Goal: Task Accomplishment & Management: Use online tool/utility

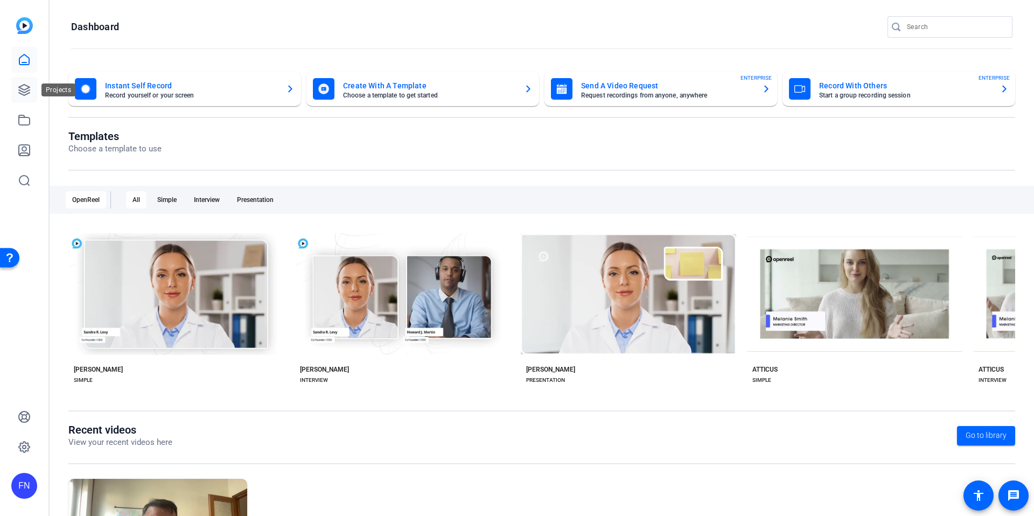
click at [29, 89] on icon at bounding box center [24, 89] width 13 height 13
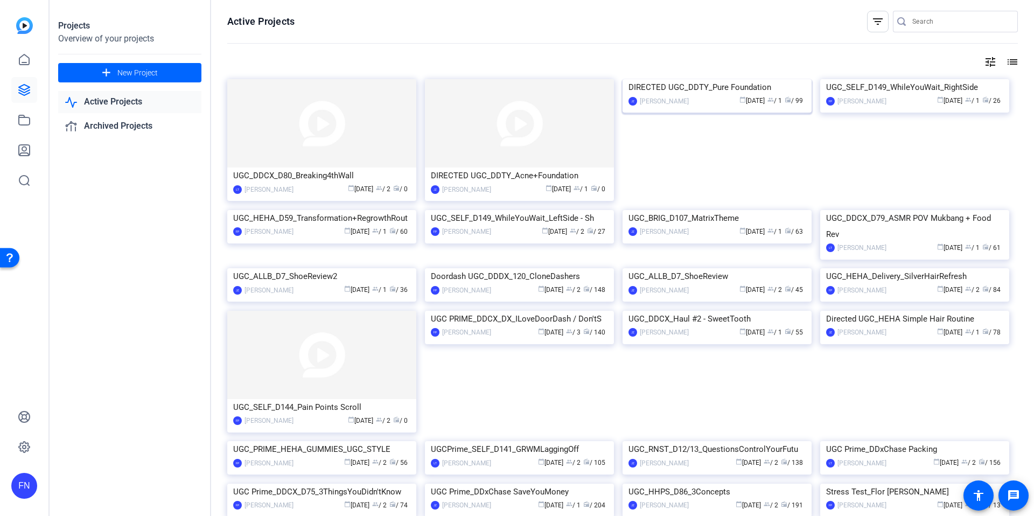
click at [668, 79] on img at bounding box center [717, 79] width 189 height 0
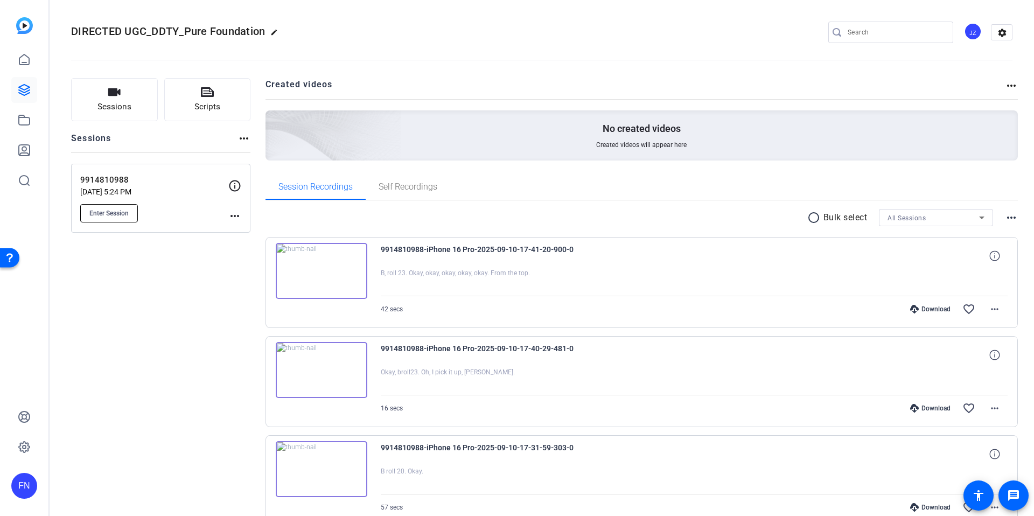
click at [130, 214] on button "Enter Session" at bounding box center [109, 213] width 58 height 18
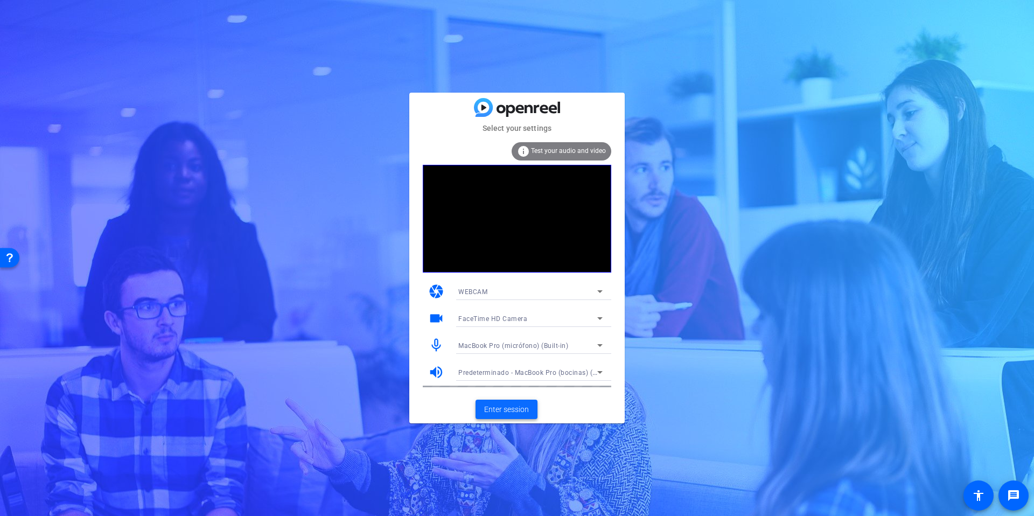
click at [498, 408] on span "Enter session" at bounding box center [506, 409] width 45 height 11
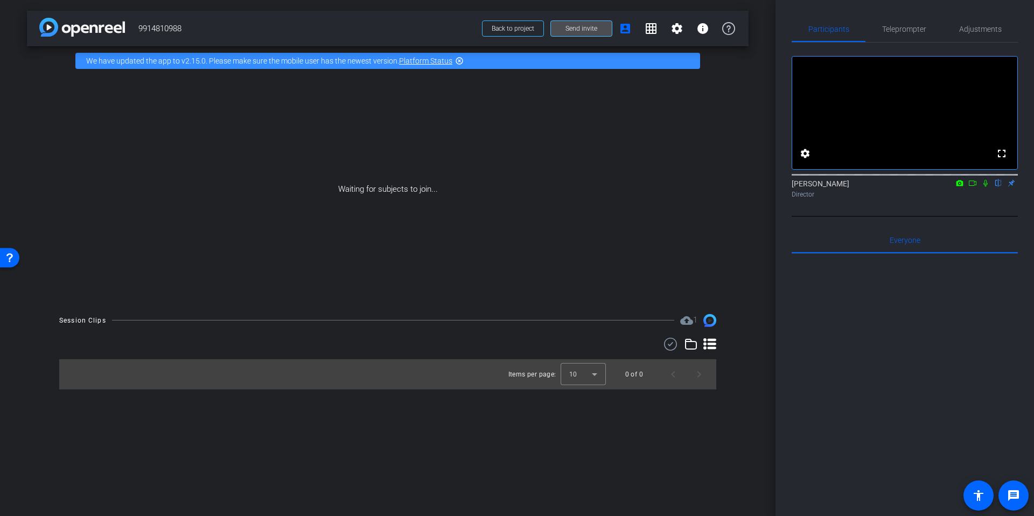
click at [565, 31] on span "Send invite" at bounding box center [581, 28] width 32 height 9
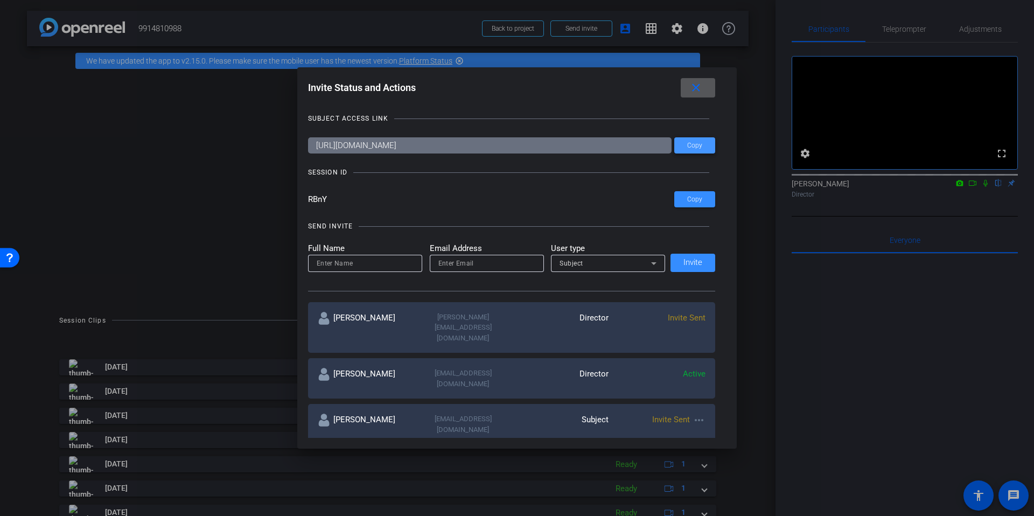
click at [686, 146] on span at bounding box center [694, 145] width 41 height 26
click at [689, 197] on span "Copy" at bounding box center [694, 199] width 15 height 8
click at [695, 88] on mat-icon "close" at bounding box center [695, 87] width 13 height 13
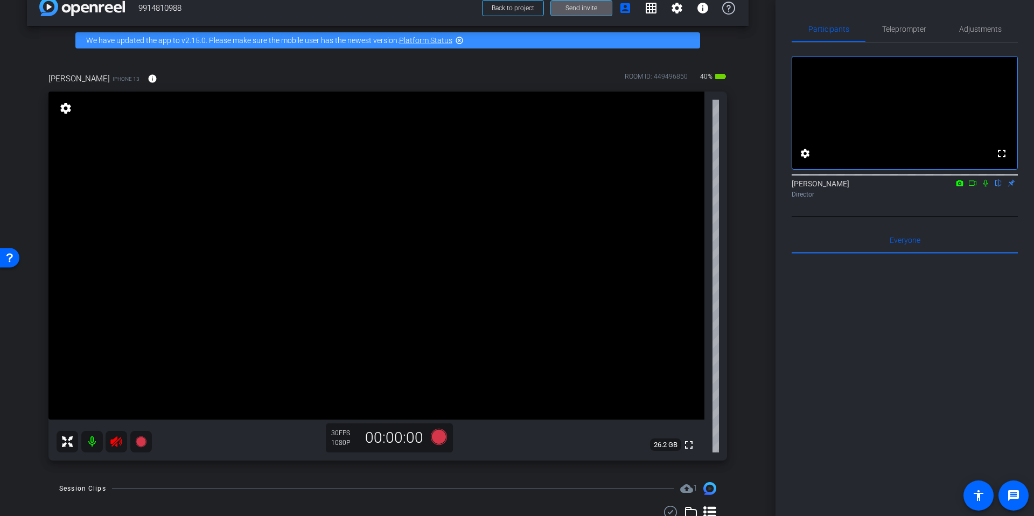
scroll to position [17, 0]
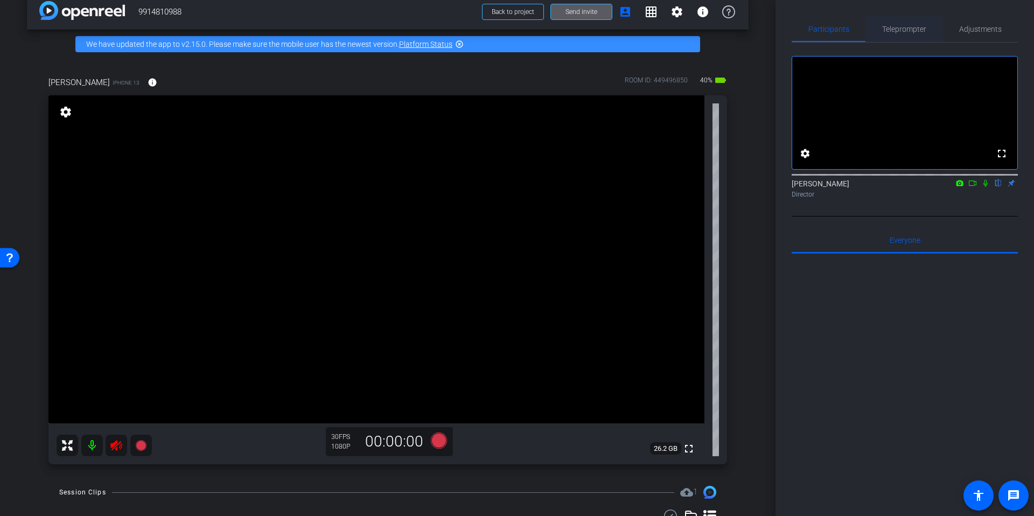
click at [906, 30] on span "Teleprompter" at bounding box center [904, 29] width 44 height 8
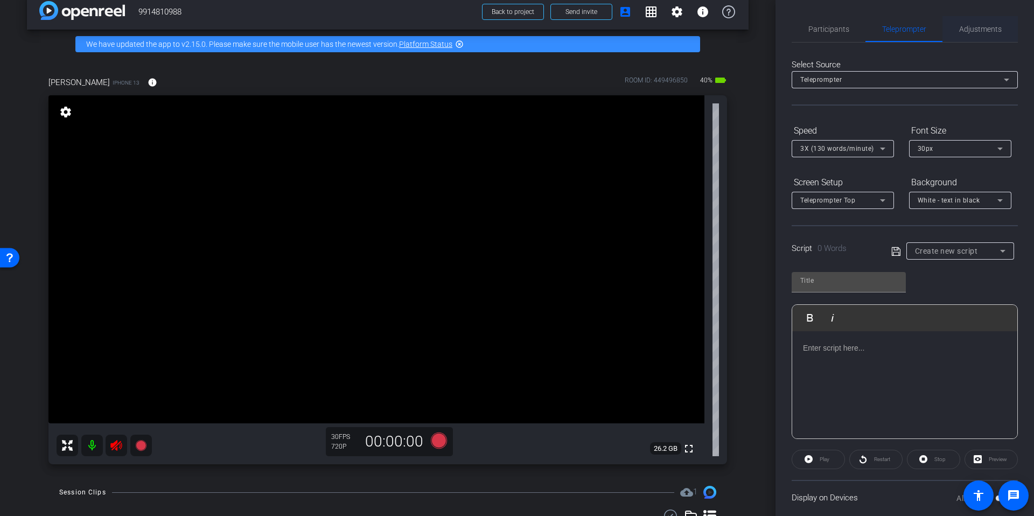
click at [961, 31] on span "Adjustments" at bounding box center [980, 29] width 43 height 8
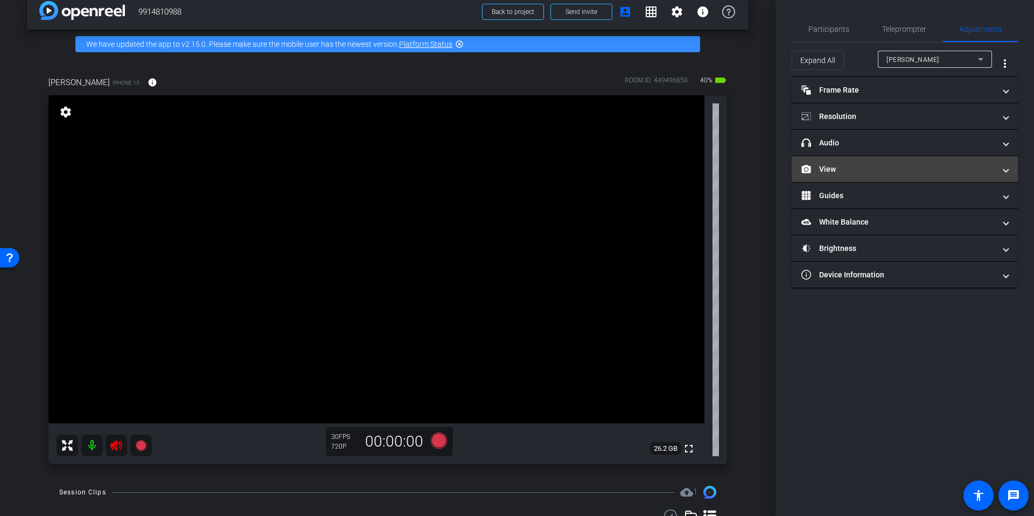
click at [911, 162] on mat-expansion-panel-header "View" at bounding box center [905, 169] width 226 height 26
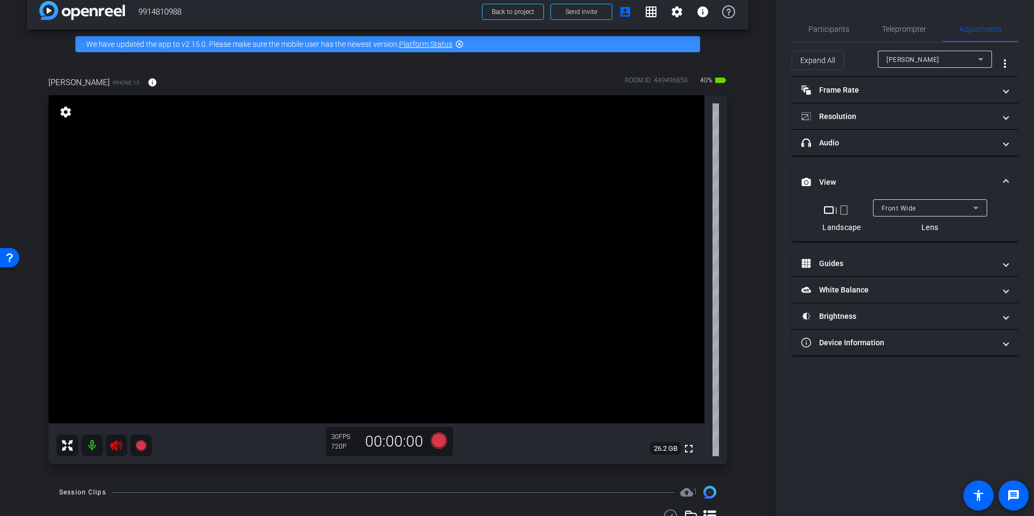
click at [847, 215] on mat-icon "crop_portrait" at bounding box center [843, 210] width 13 height 13
click at [440, 445] on icon at bounding box center [439, 443] width 16 height 16
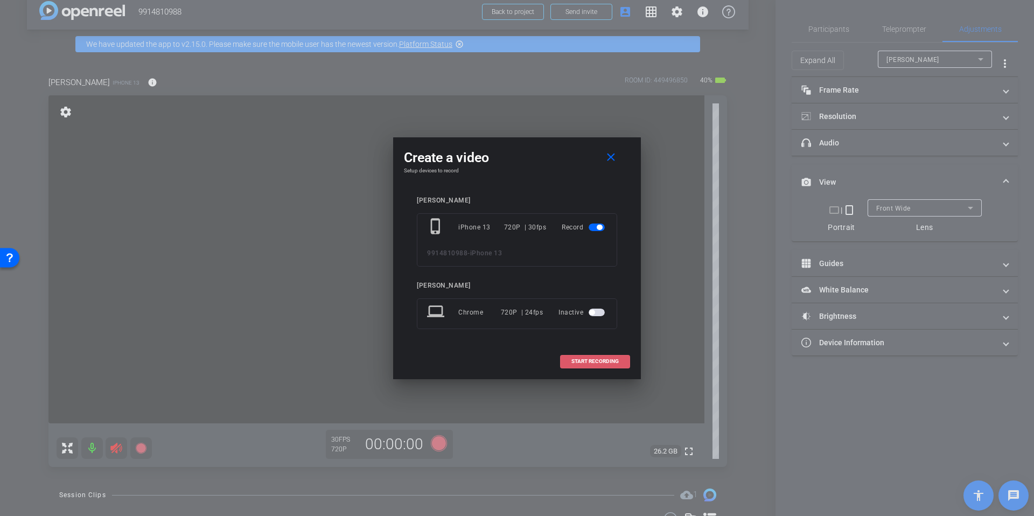
click at [576, 360] on span "START RECORDING" at bounding box center [594, 361] width 47 height 5
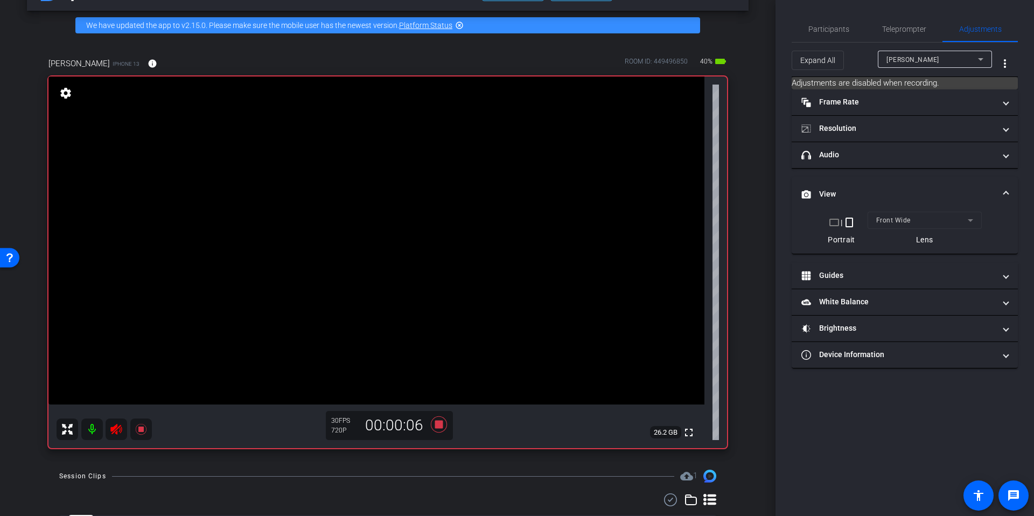
scroll to position [33, 0]
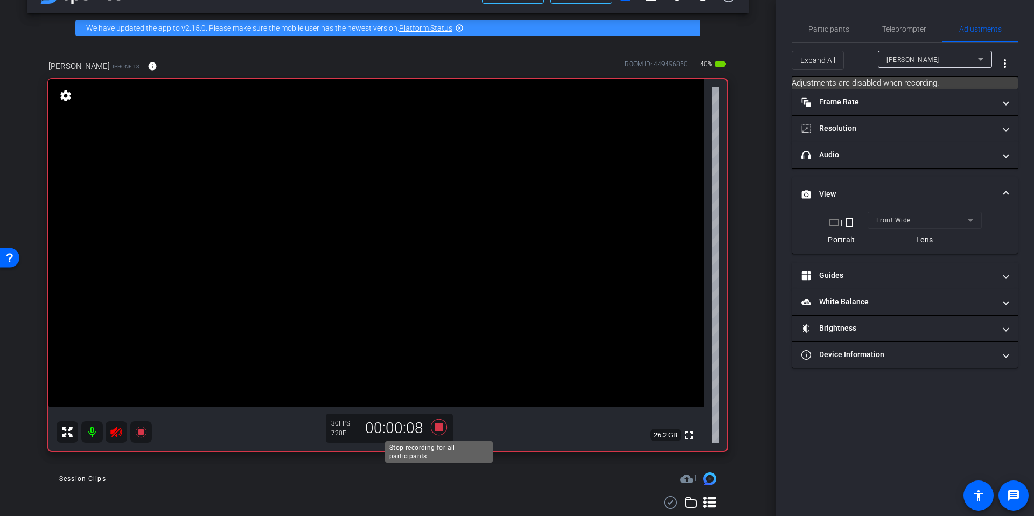
click at [437, 429] on icon at bounding box center [439, 427] width 16 height 16
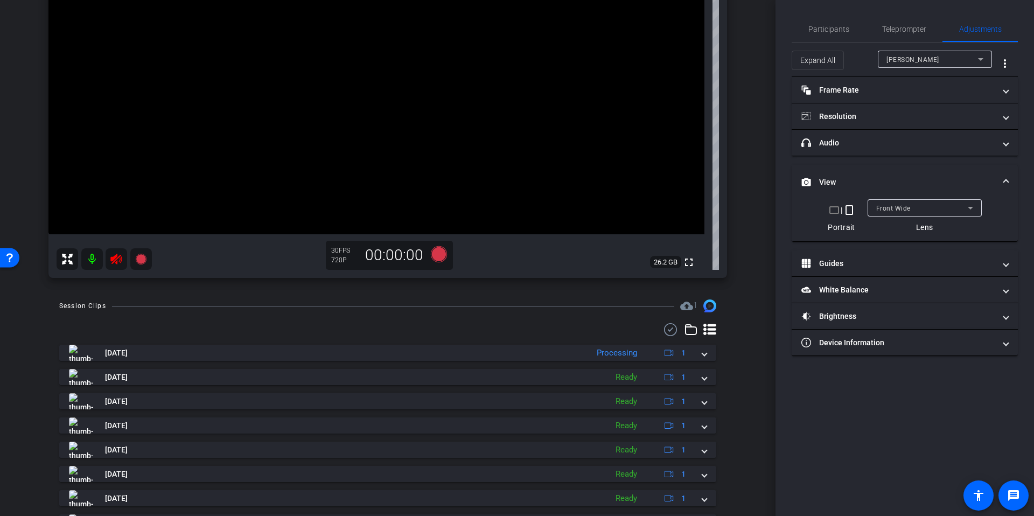
scroll to position [207, 0]
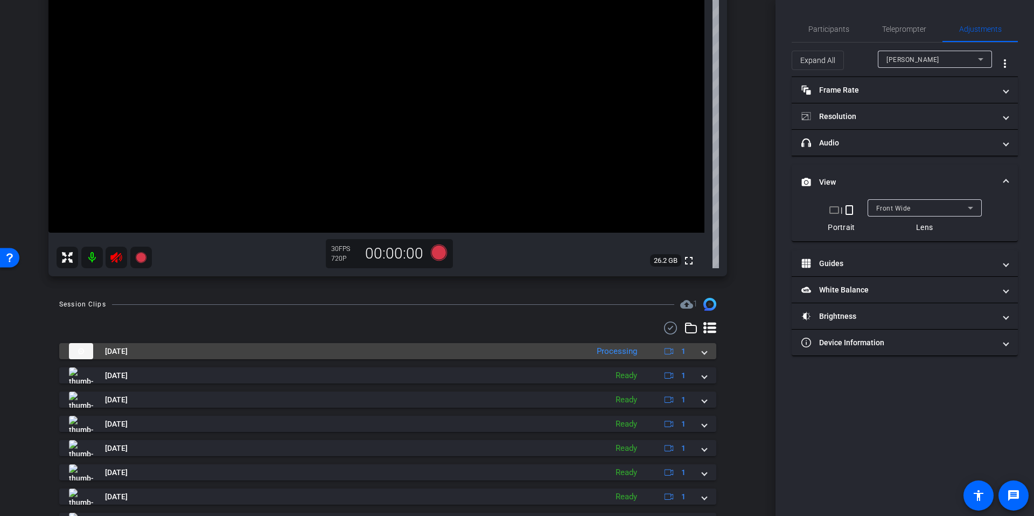
click at [708, 356] on mat-expansion-panel-header "Sep 12, 2025 Processing 1" at bounding box center [387, 351] width 657 height 16
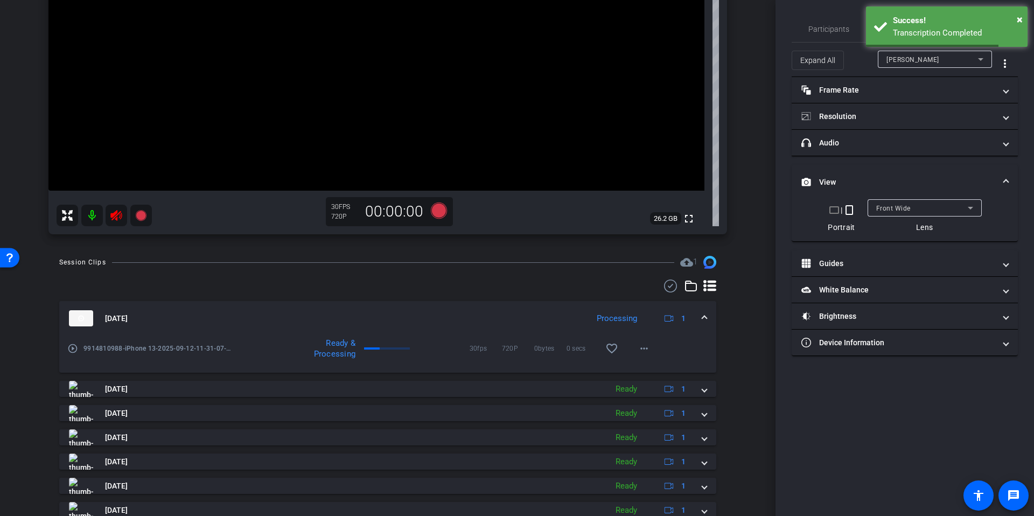
scroll to position [257, 0]
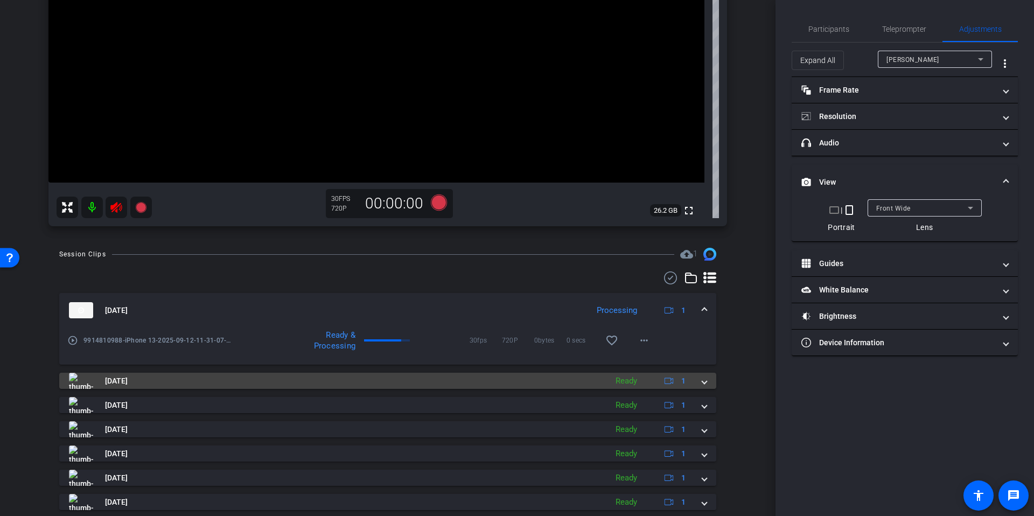
click at [706, 382] on span at bounding box center [704, 380] width 4 height 11
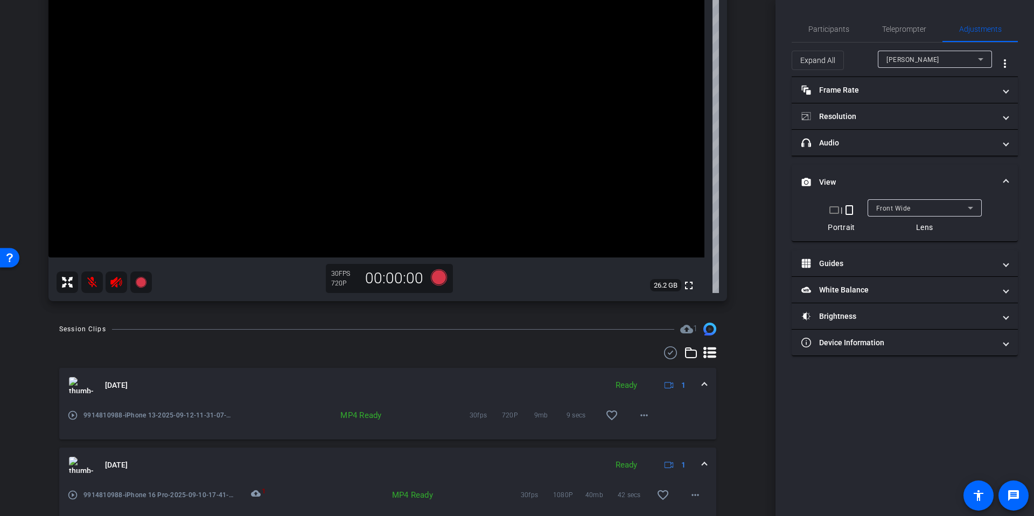
scroll to position [178, 0]
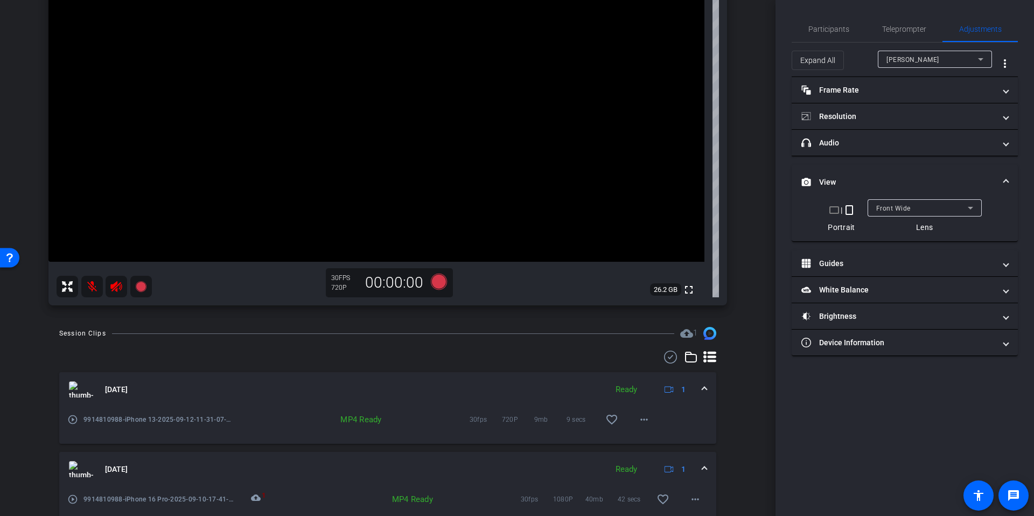
click at [886, 205] on span "Front Wide" at bounding box center [893, 209] width 34 height 8
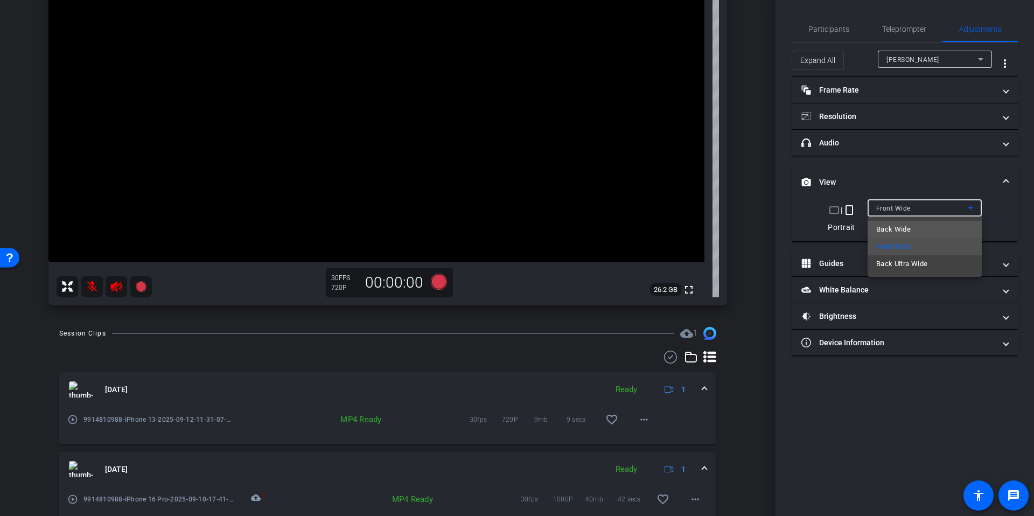
click at [889, 231] on span "Back Wide" at bounding box center [893, 229] width 34 height 13
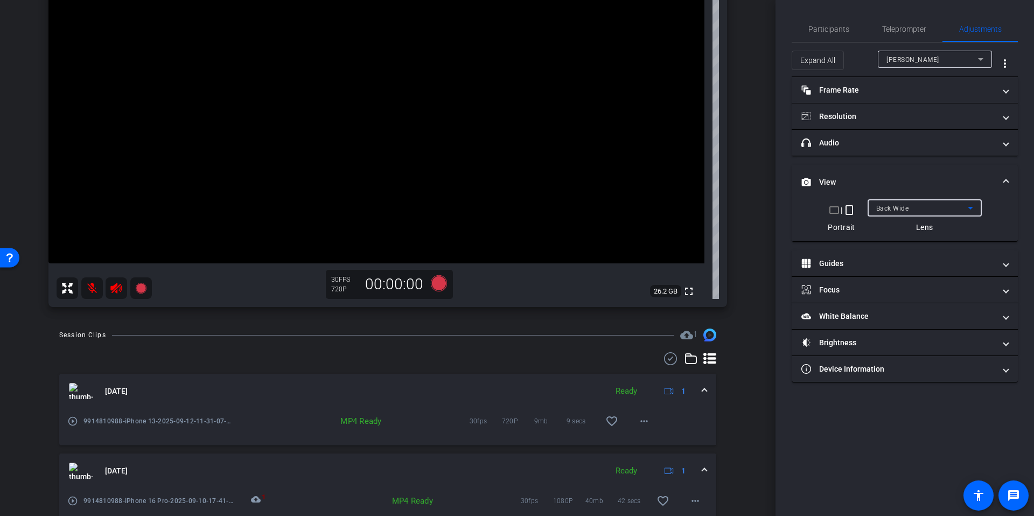
scroll to position [178, 0]
click at [935, 201] on div "Back Wide" at bounding box center [922, 207] width 92 height 13
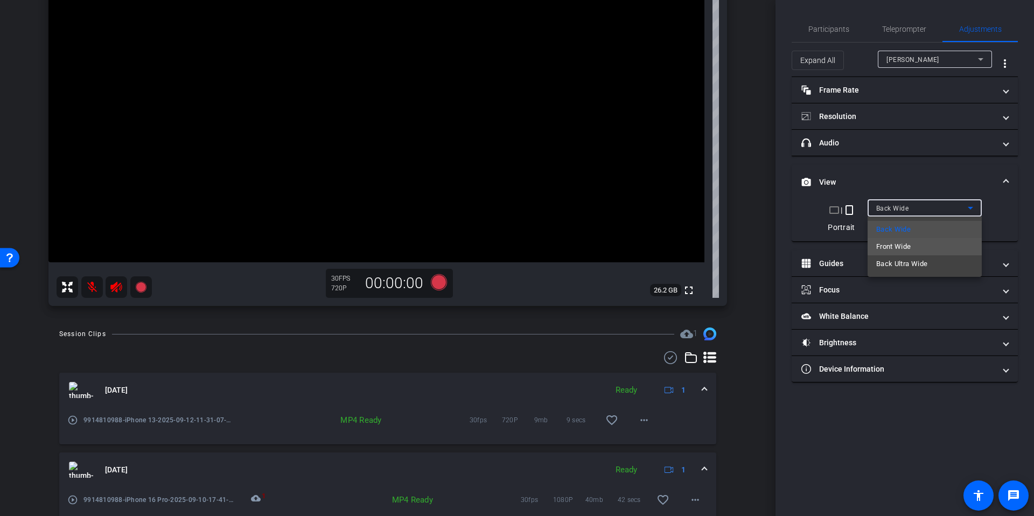
click at [932, 246] on mat-option "Front Wide" at bounding box center [925, 246] width 114 height 17
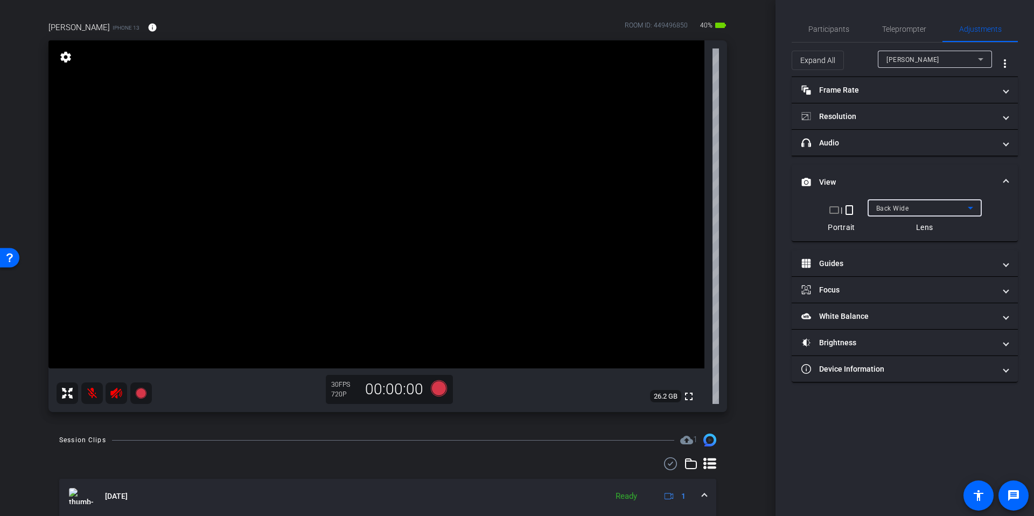
scroll to position [71, 0]
click at [442, 388] on icon at bounding box center [439, 389] width 16 height 16
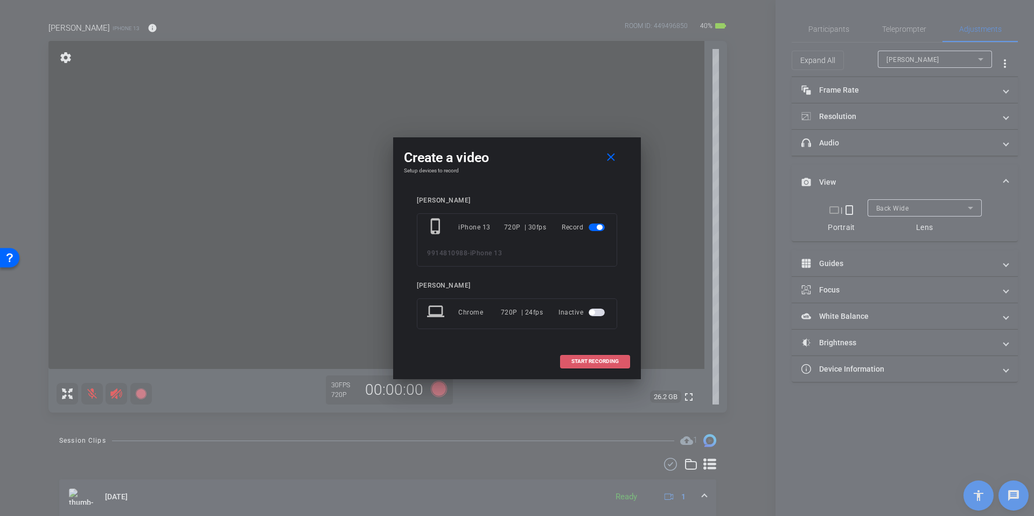
click at [585, 361] on span "START RECORDING" at bounding box center [594, 361] width 47 height 5
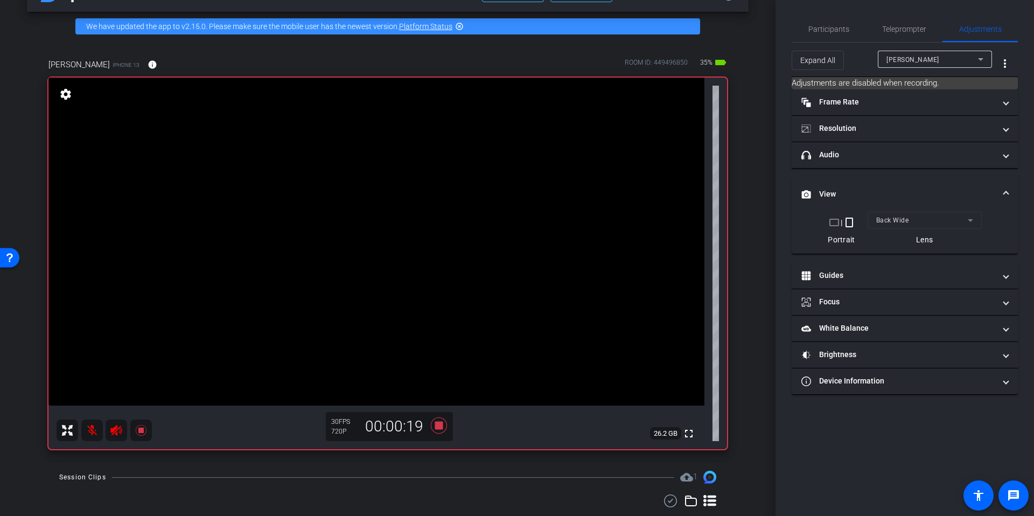
scroll to position [38, 0]
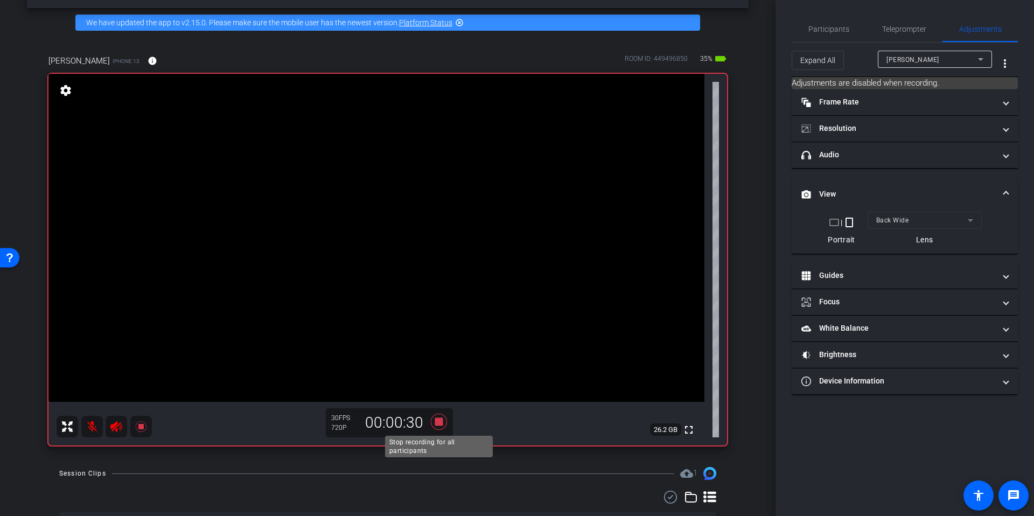
click at [444, 428] on icon at bounding box center [439, 421] width 26 height 19
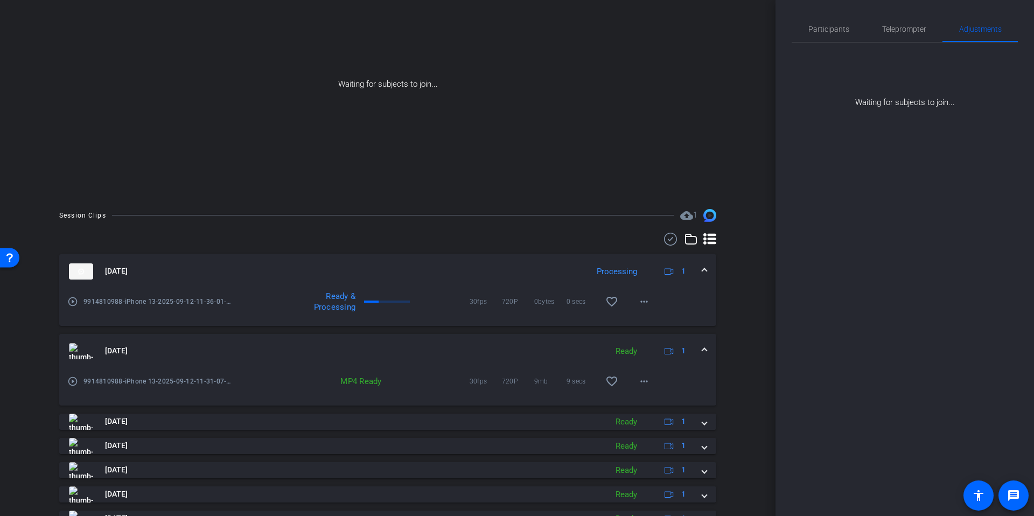
scroll to position [106, 0]
click at [709, 233] on icon at bounding box center [709, 238] width 13 height 13
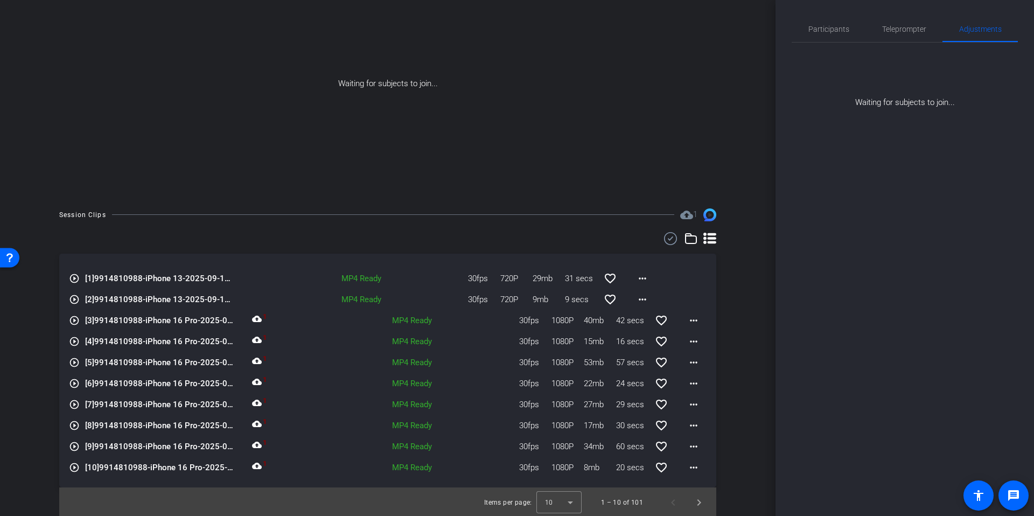
click at [711, 239] on icon at bounding box center [709, 238] width 13 height 13
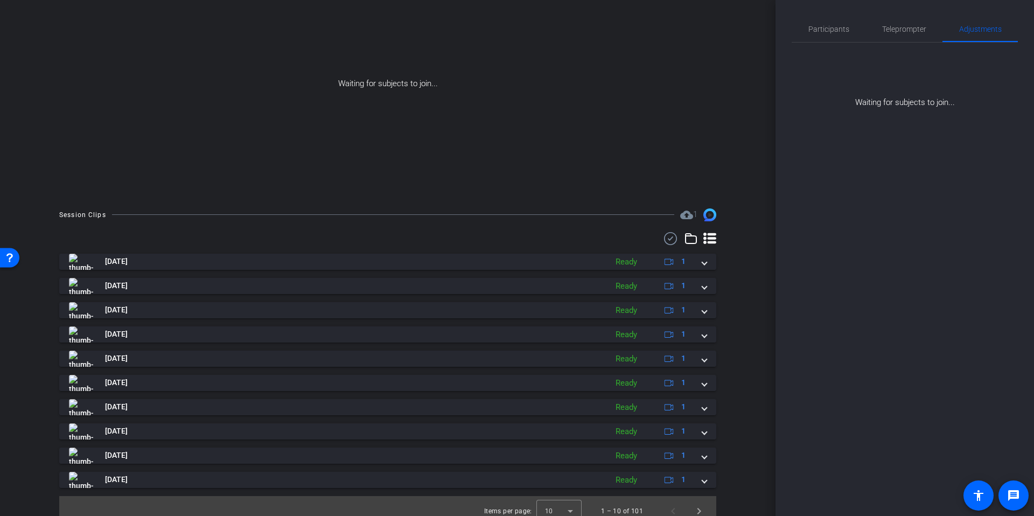
click at [711, 239] on icon at bounding box center [709, 238] width 13 height 13
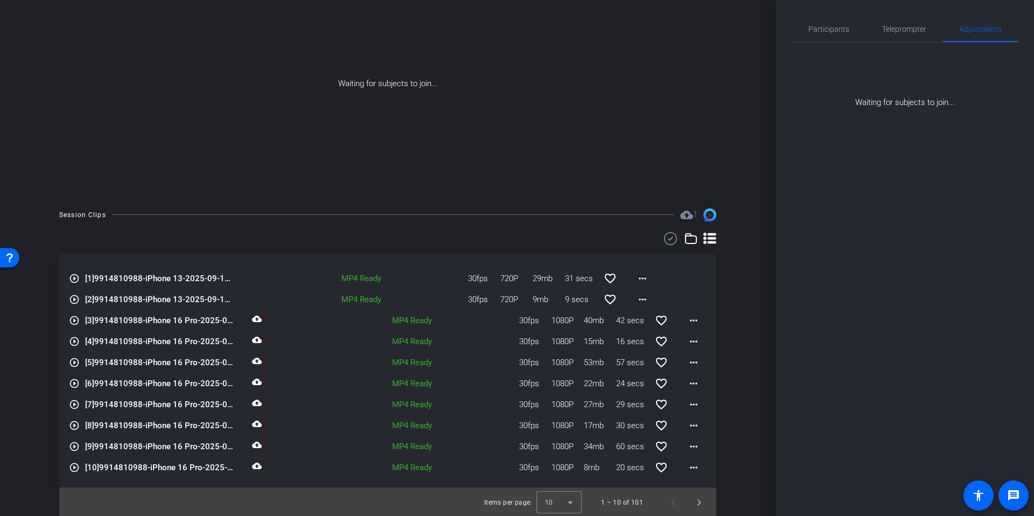
click at [711, 240] on icon at bounding box center [709, 238] width 13 height 13
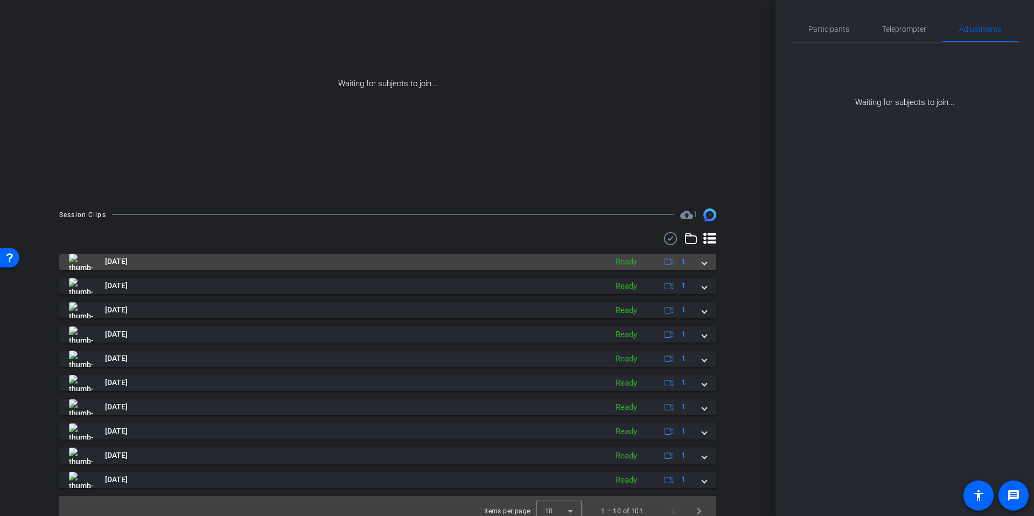
click at [707, 263] on mat-expansion-panel-header "Sep 12, 2025 Ready 1" at bounding box center [387, 262] width 657 height 16
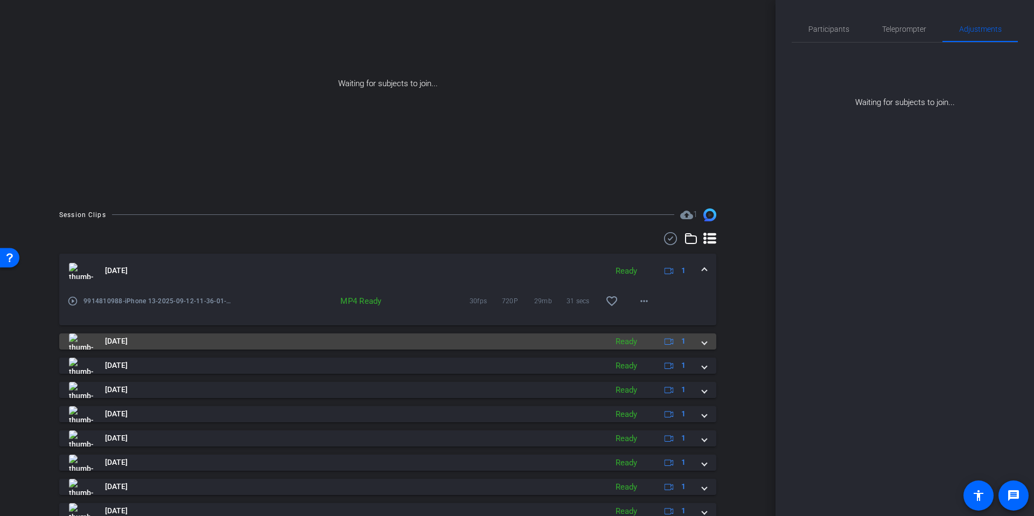
click at [706, 344] on span at bounding box center [704, 341] width 4 height 11
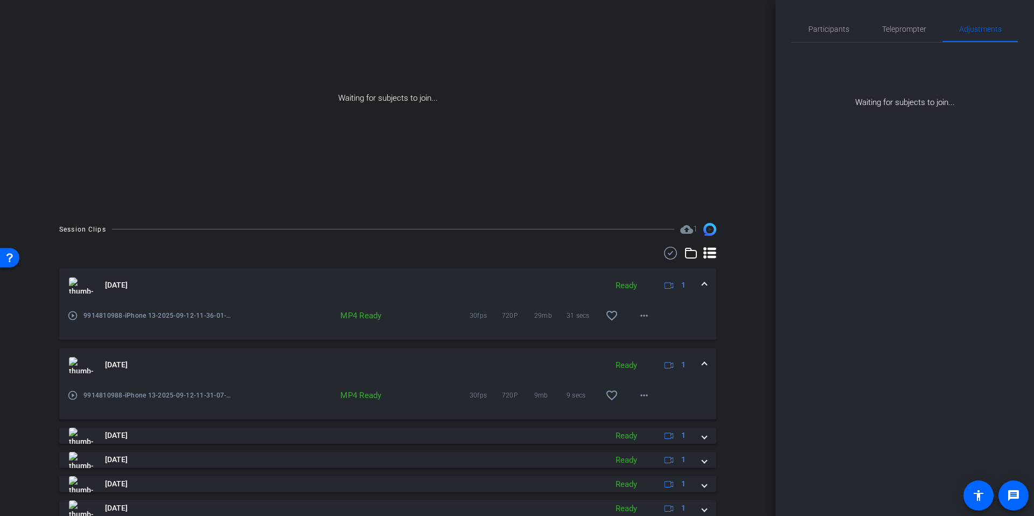
scroll to position [89, 0]
click at [813, 40] on span "Participants" at bounding box center [828, 29] width 41 height 26
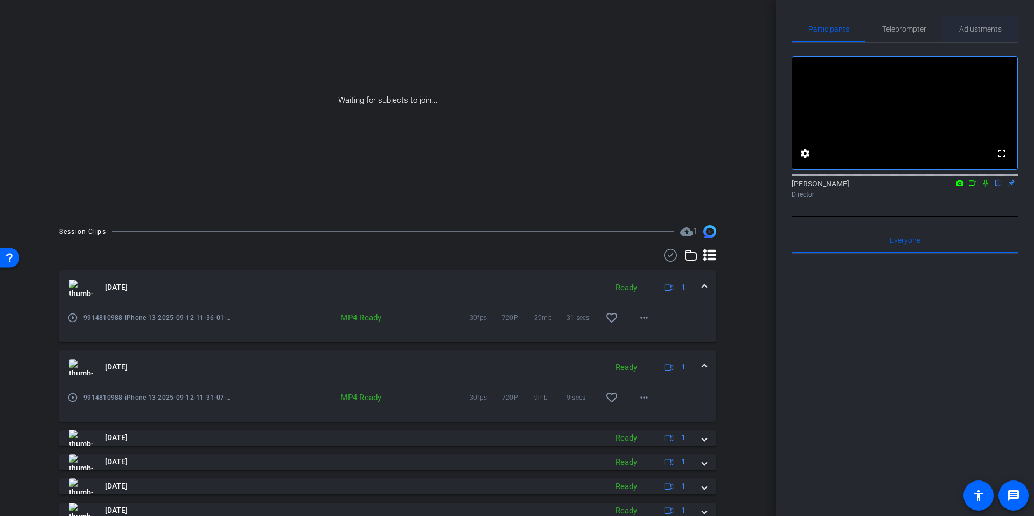
click at [958, 28] on div "Adjustments" at bounding box center [979, 29] width 75 height 26
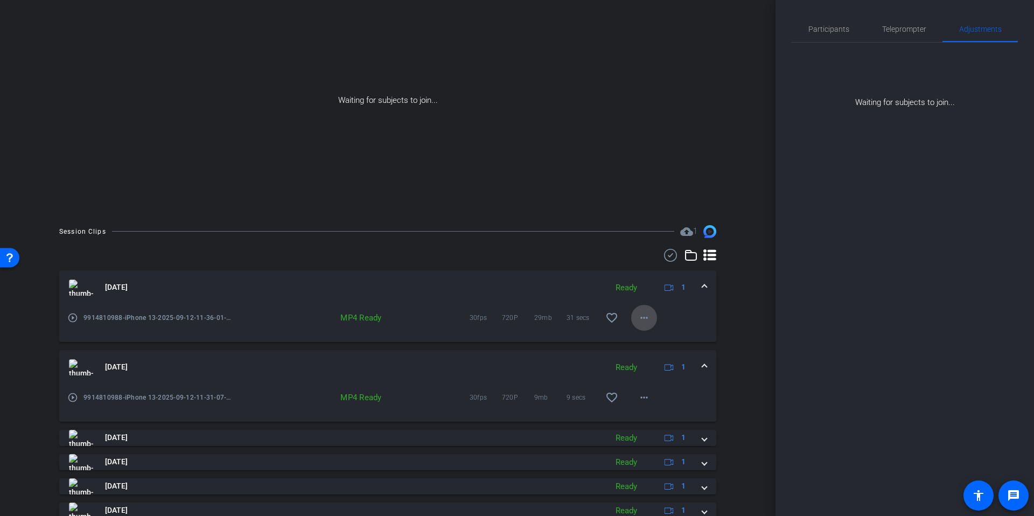
click at [638, 319] on mat-icon "more_horiz" at bounding box center [644, 317] width 13 height 13
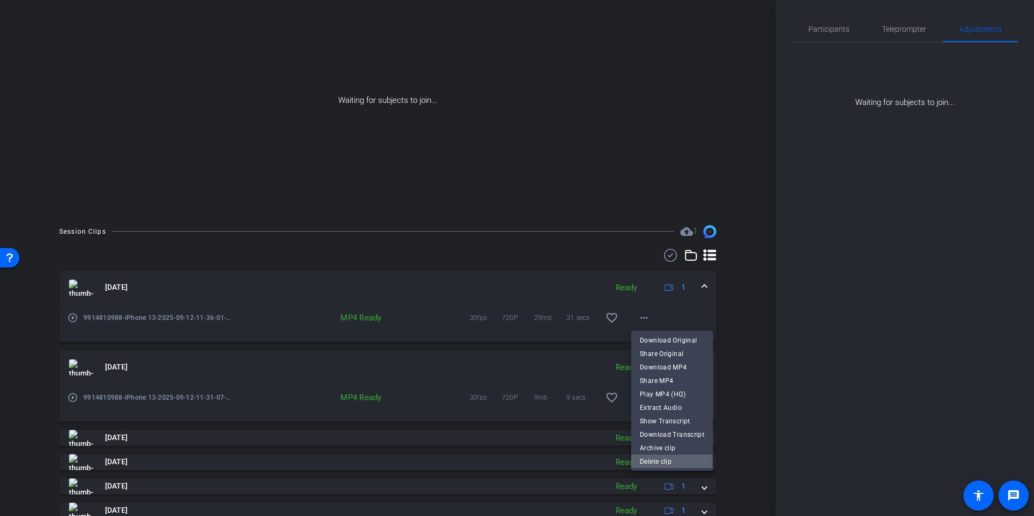
click at [665, 462] on span "Delete clip" at bounding box center [672, 461] width 65 height 13
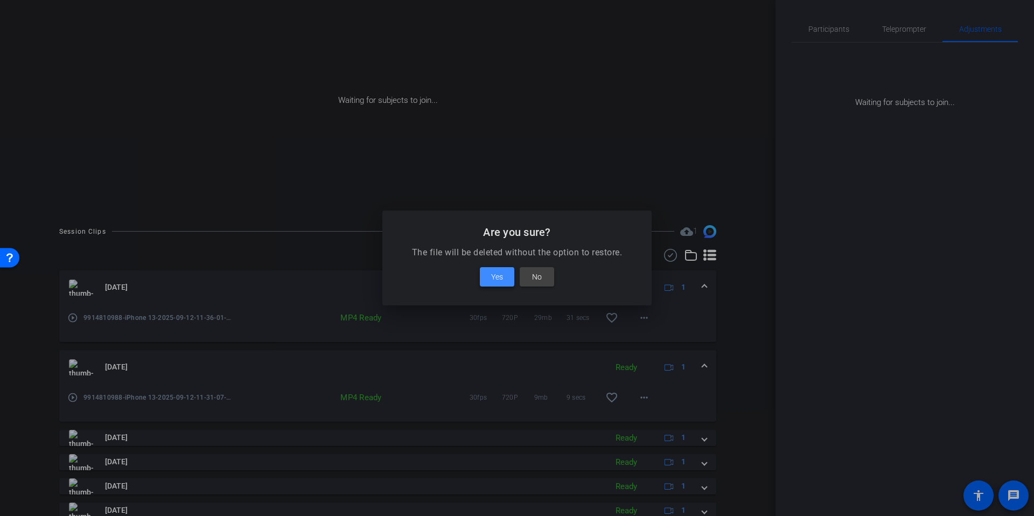
click at [497, 280] on span "Yes" at bounding box center [497, 276] width 12 height 13
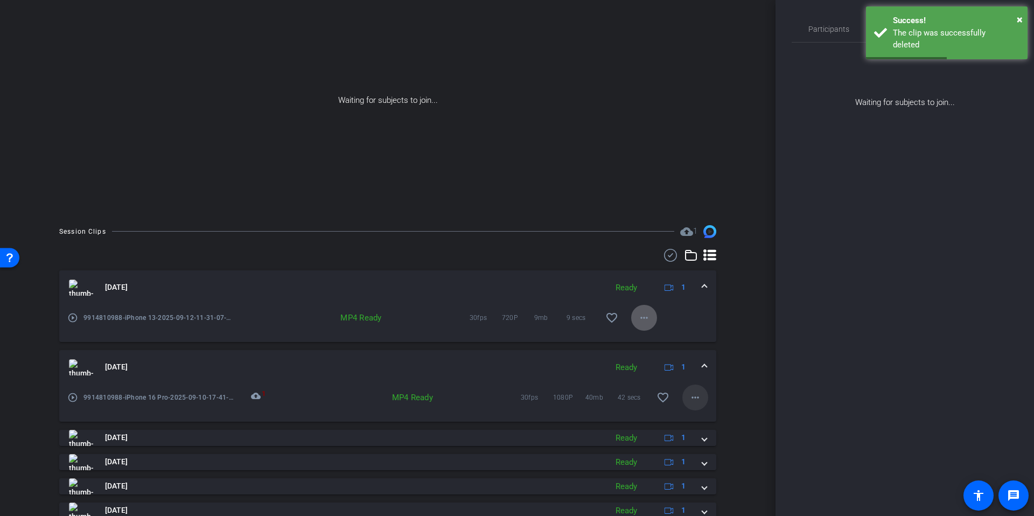
click at [692, 395] on mat-icon "more_horiz" at bounding box center [695, 397] width 13 height 13
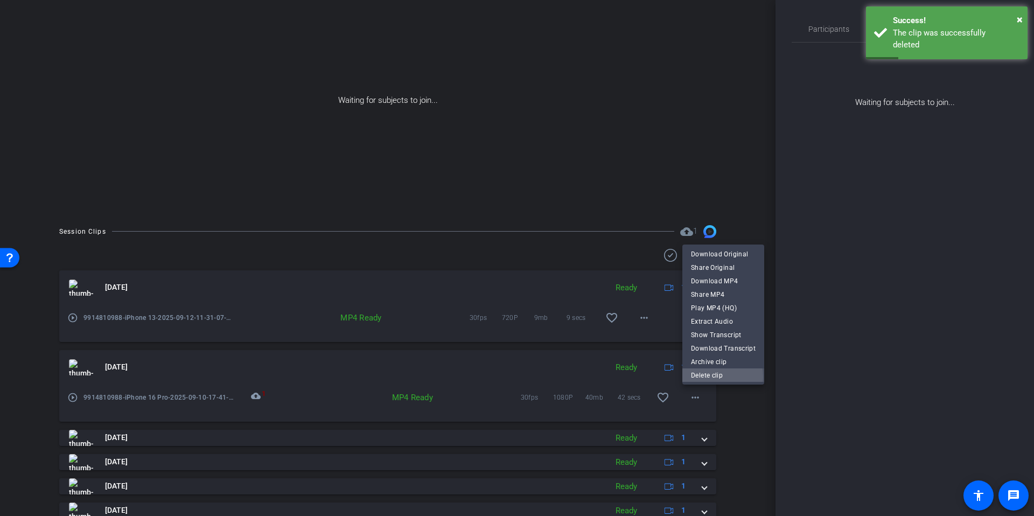
click at [697, 377] on span "Delete clip" at bounding box center [723, 374] width 65 height 13
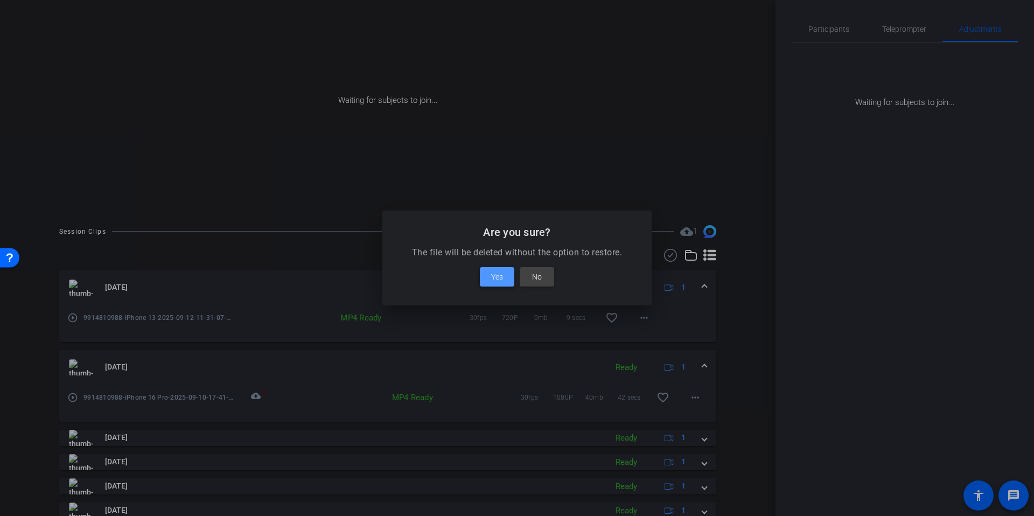
click at [498, 278] on span "Yes" at bounding box center [497, 276] width 12 height 13
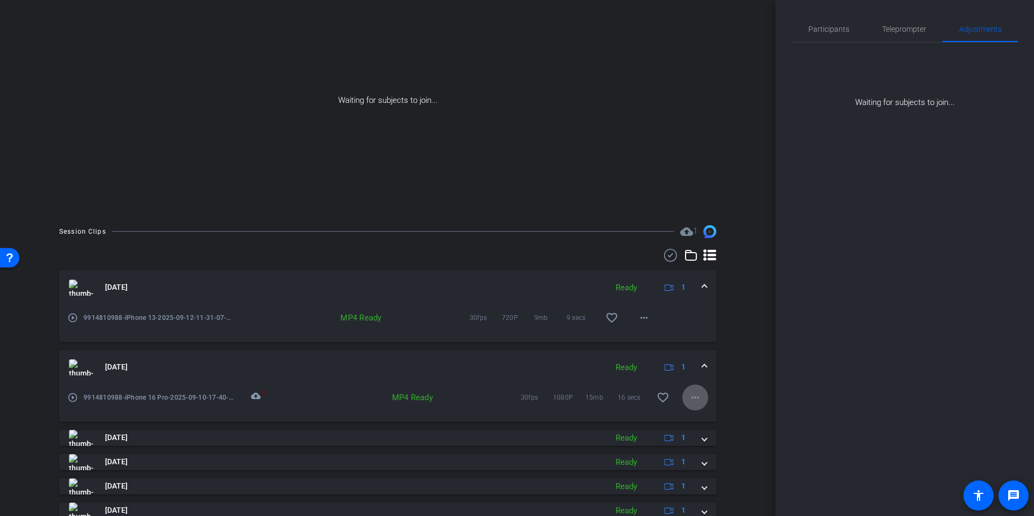
scroll to position [0, 0]
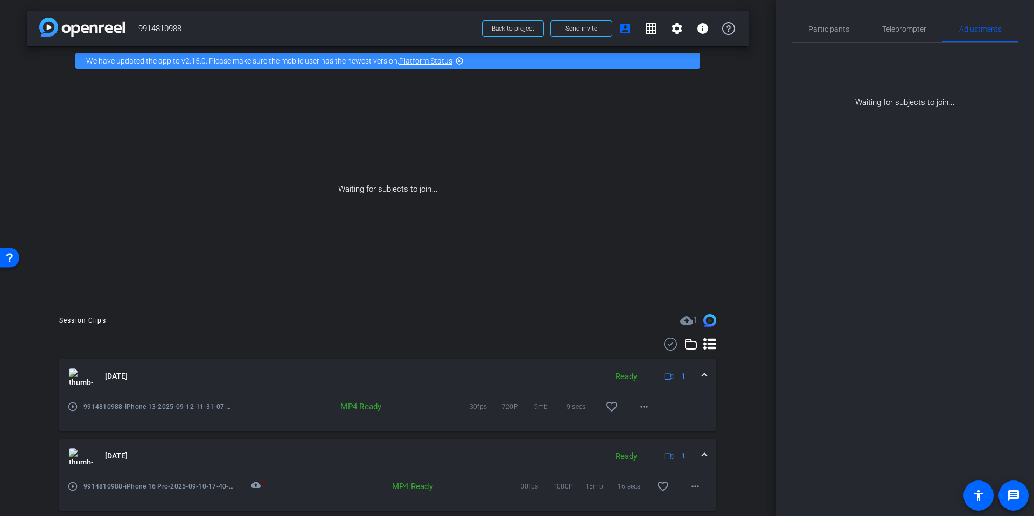
click at [95, 33] on img at bounding box center [82, 27] width 86 height 19
click at [46, 29] on img at bounding box center [82, 27] width 86 height 19
click at [504, 24] on span at bounding box center [513, 29] width 61 height 26
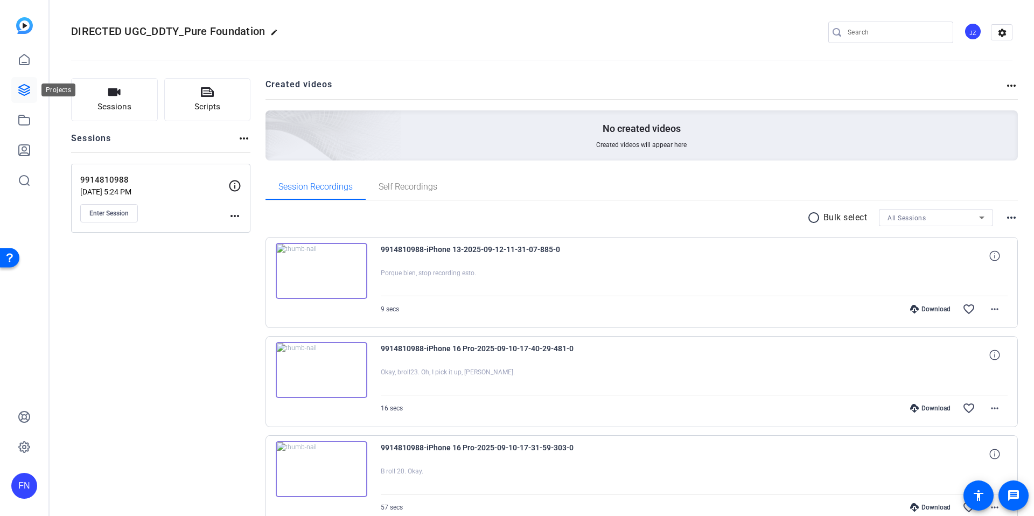
click at [23, 95] on icon at bounding box center [24, 90] width 11 height 11
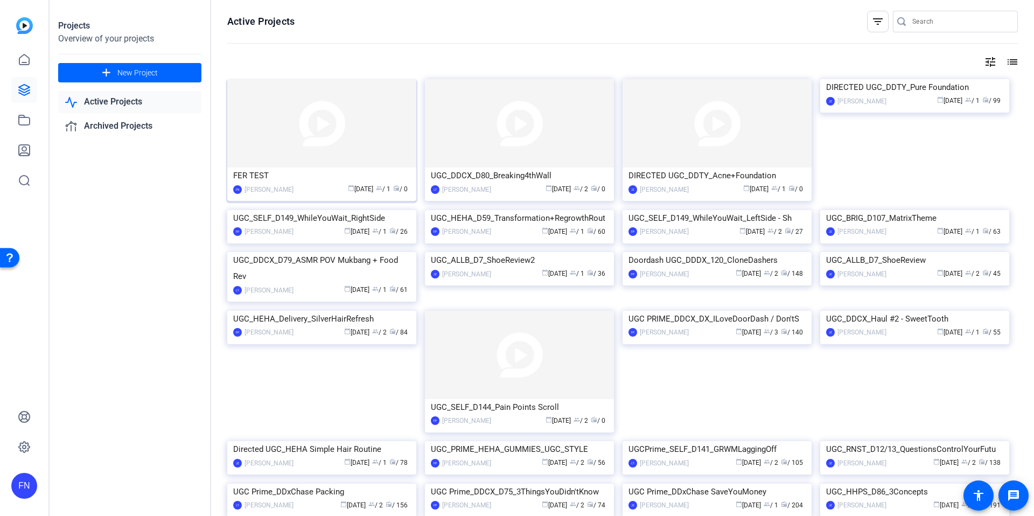
click at [295, 175] on div "FER TEST" at bounding box center [321, 175] width 177 height 16
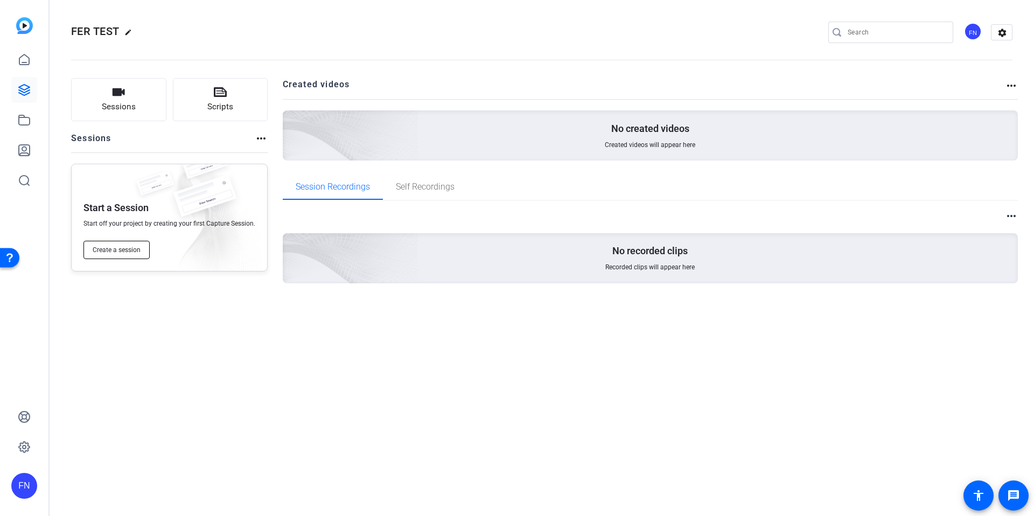
click at [127, 243] on button "Create a session" at bounding box center [116, 250] width 66 height 18
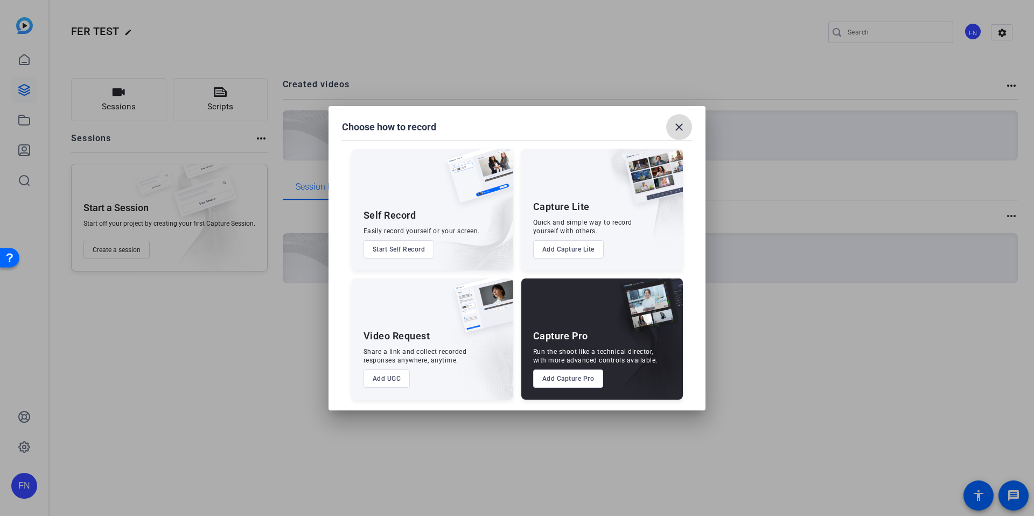
click at [678, 126] on mat-icon "close" at bounding box center [679, 127] width 13 height 13
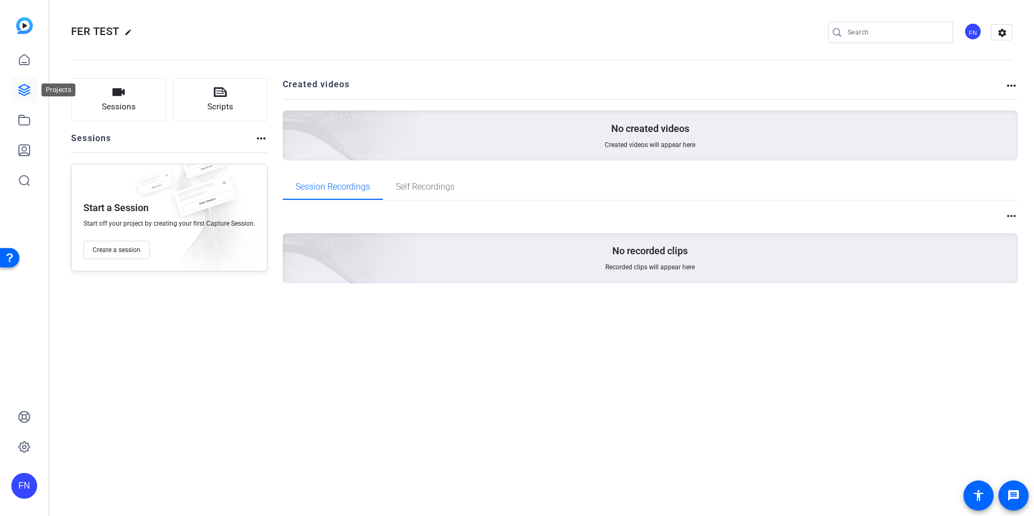
click at [26, 94] on icon at bounding box center [24, 90] width 11 height 11
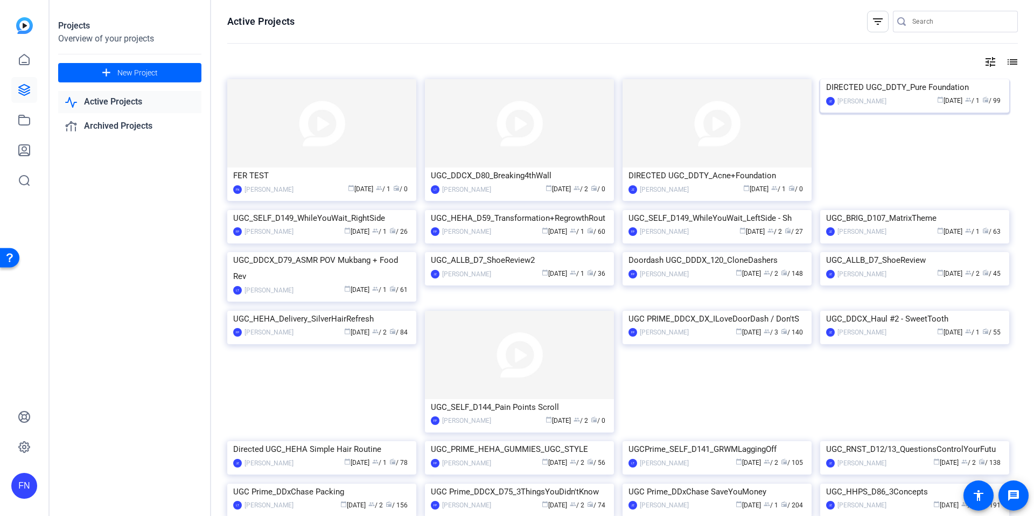
click at [864, 79] on img at bounding box center [914, 79] width 189 height 0
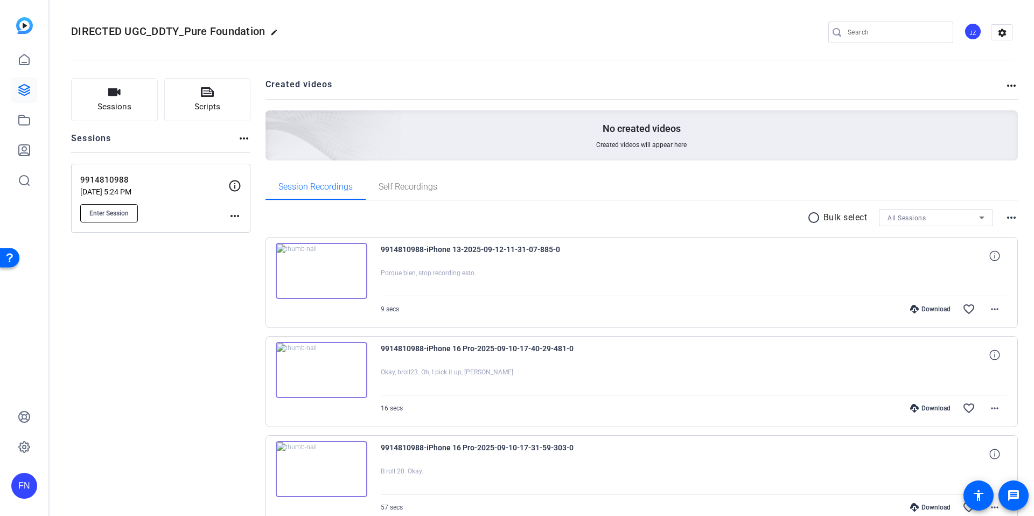
click at [113, 213] on span "Enter Session" at bounding box center [108, 213] width 39 height 9
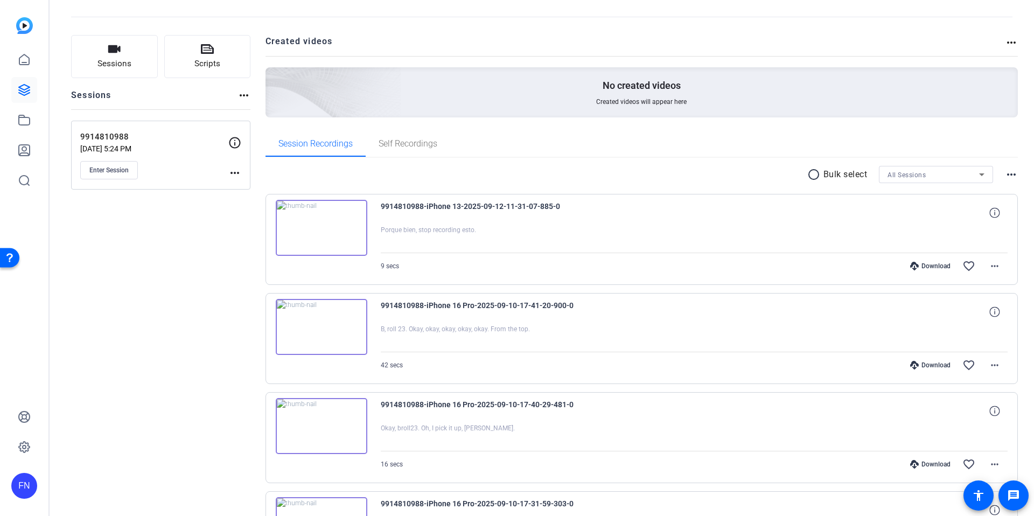
scroll to position [44, 0]
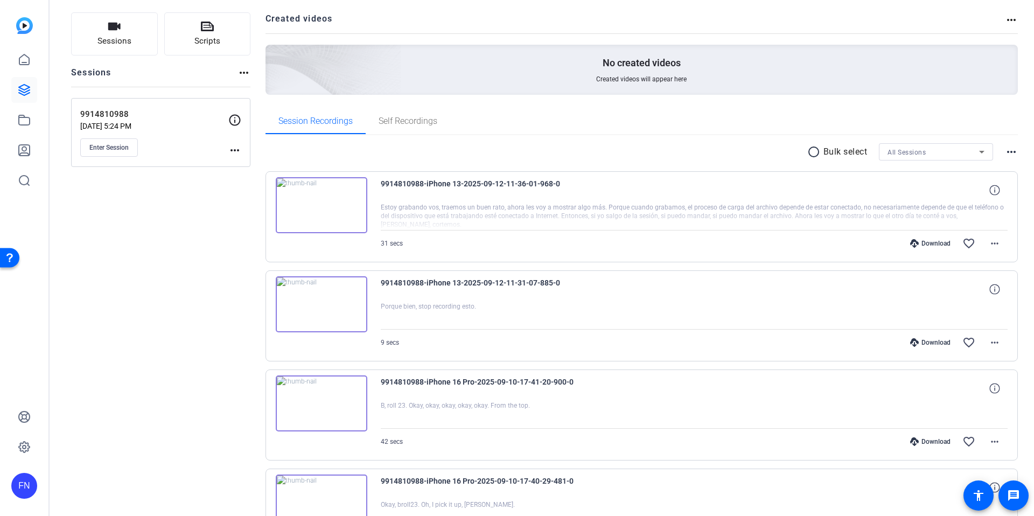
scroll to position [65, 0]
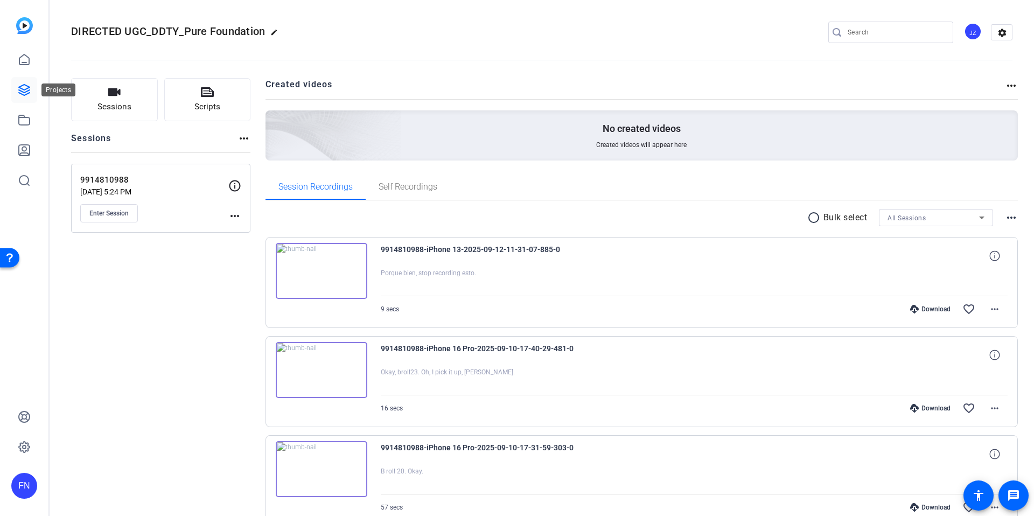
click at [22, 94] on icon at bounding box center [24, 90] width 11 height 11
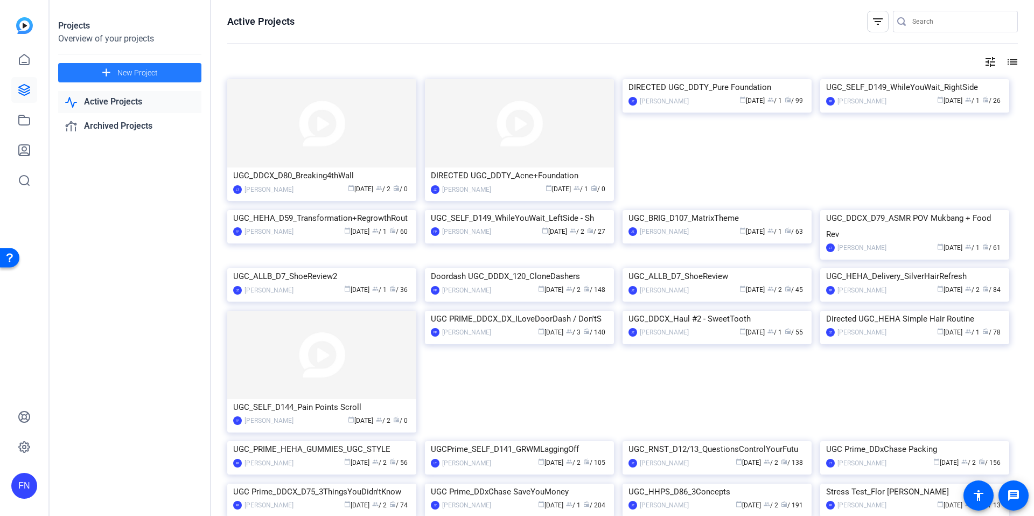
click at [127, 75] on span "New Project" at bounding box center [137, 72] width 40 height 11
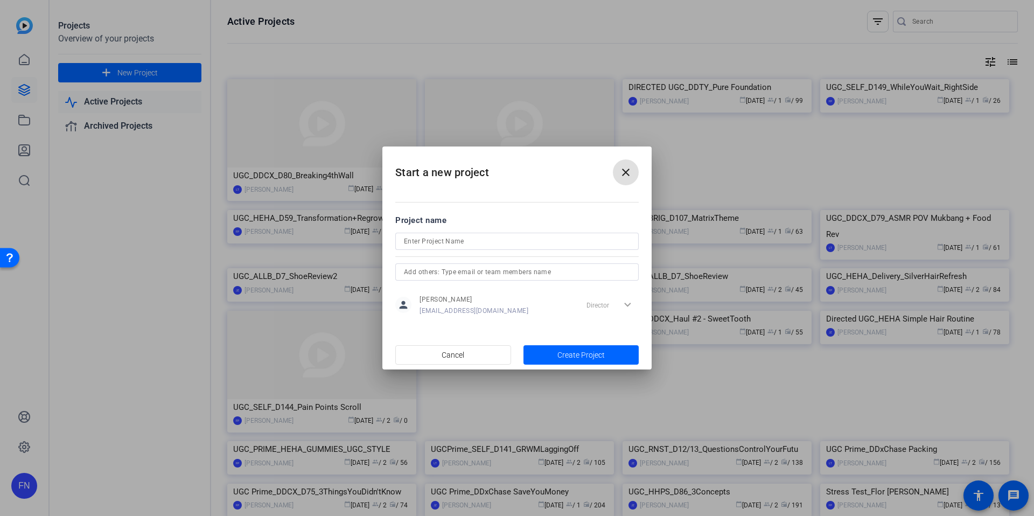
click at [617, 171] on span at bounding box center [626, 172] width 26 height 26
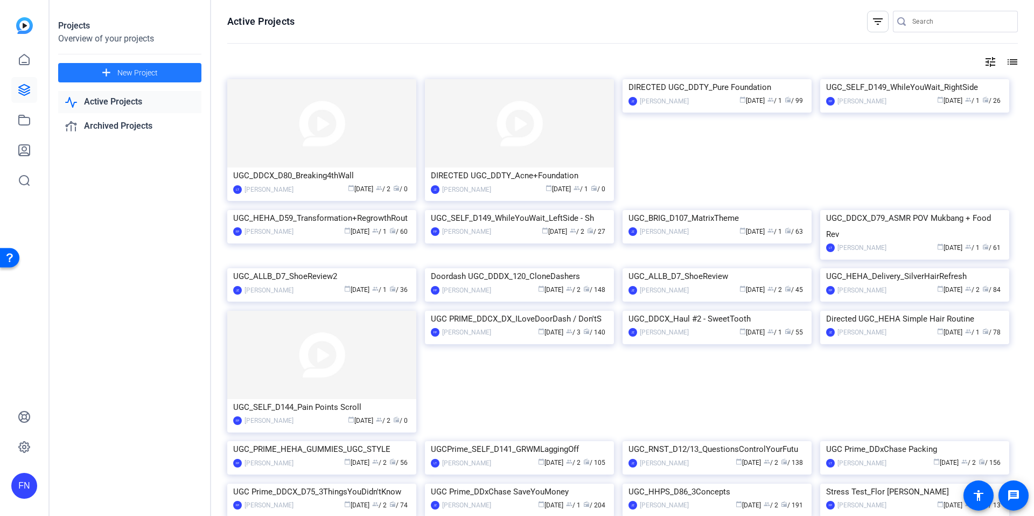
click at [147, 76] on span "New Project" at bounding box center [137, 72] width 40 height 11
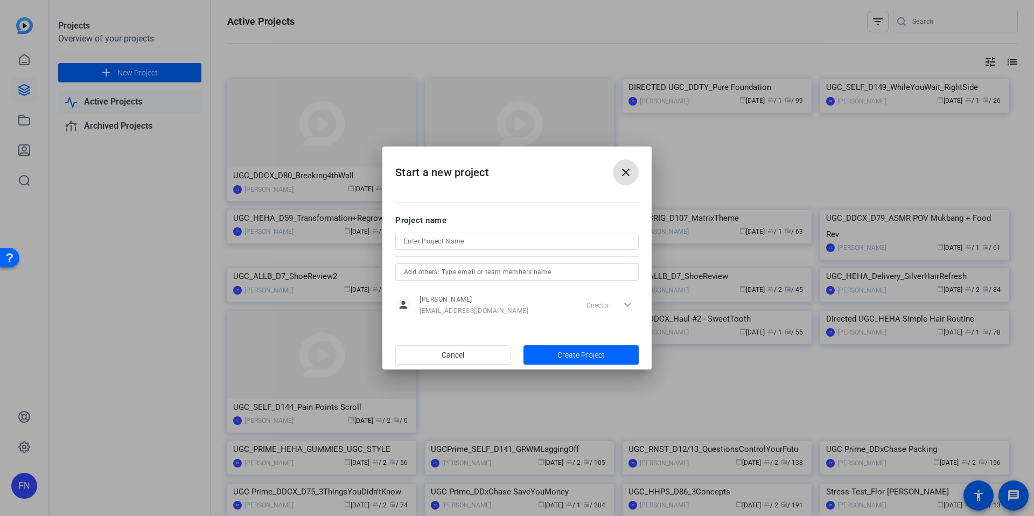
click at [458, 242] on input at bounding box center [517, 241] width 226 height 13
click at [407, 239] on input "TEST" at bounding box center [517, 241] width 226 height 13
type input "FER TEST"
click at [550, 353] on span "button" at bounding box center [581, 355] width 116 height 26
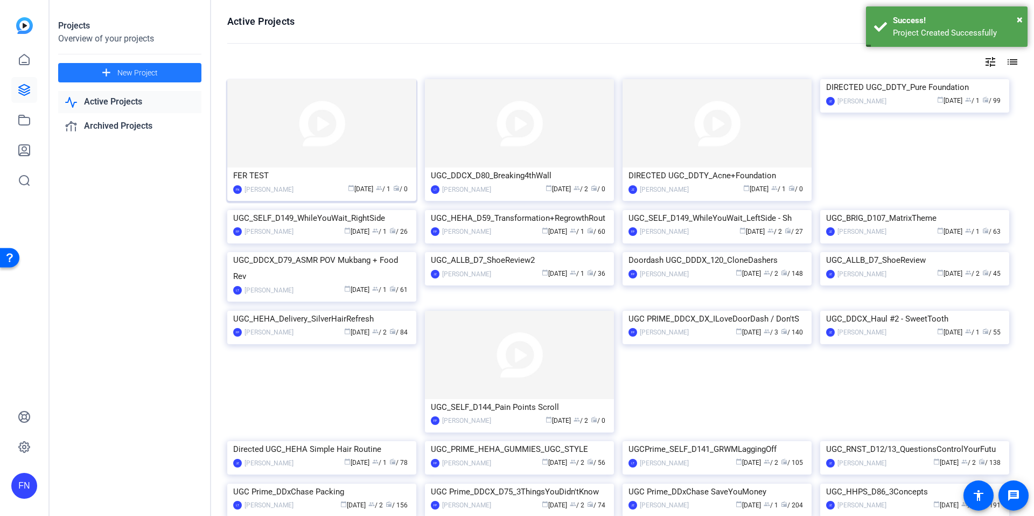
click at [308, 187] on div "calendar_today [DATE] group / 1 radio / 0" at bounding box center [354, 189] width 111 height 11
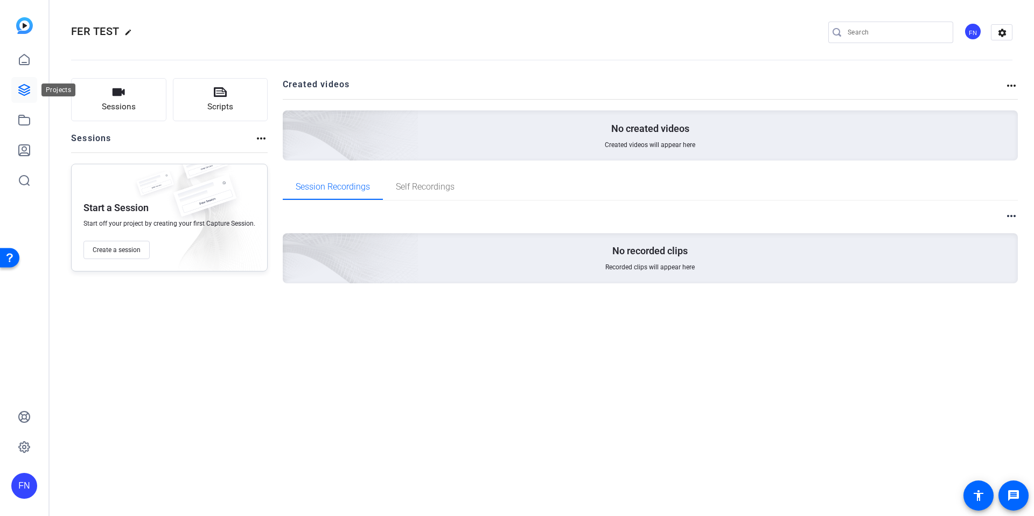
click at [19, 90] on icon at bounding box center [24, 90] width 11 height 11
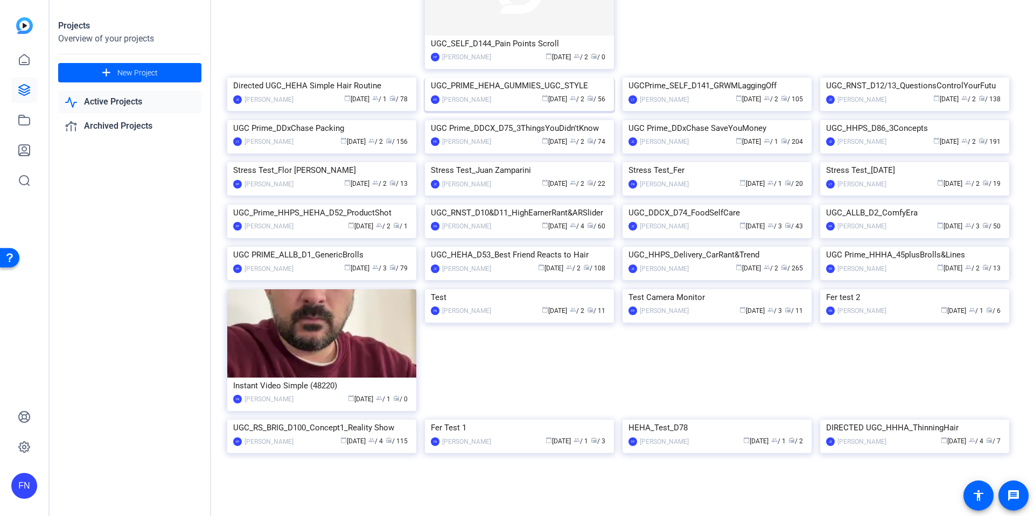
scroll to position [422, 0]
click at [674, 120] on img at bounding box center [717, 120] width 189 height 0
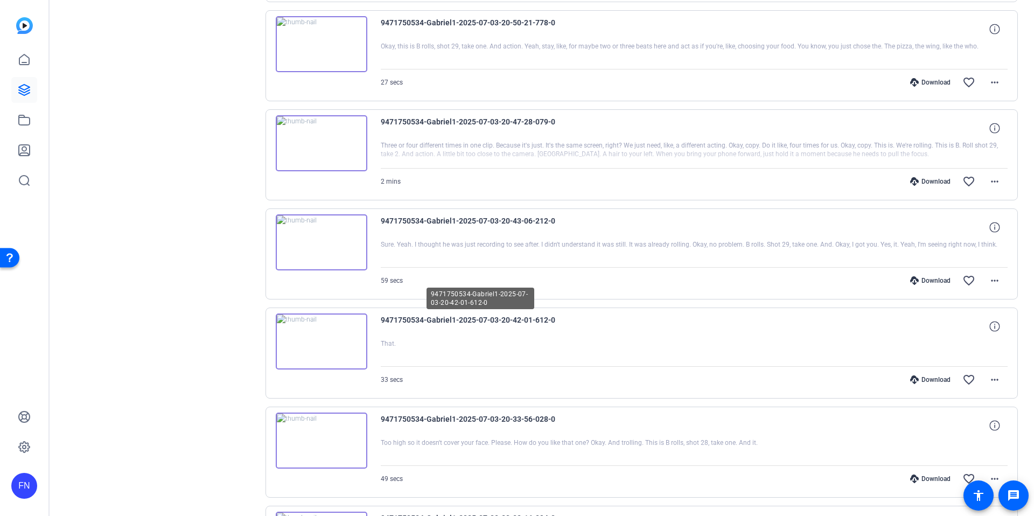
scroll to position [771, 0]
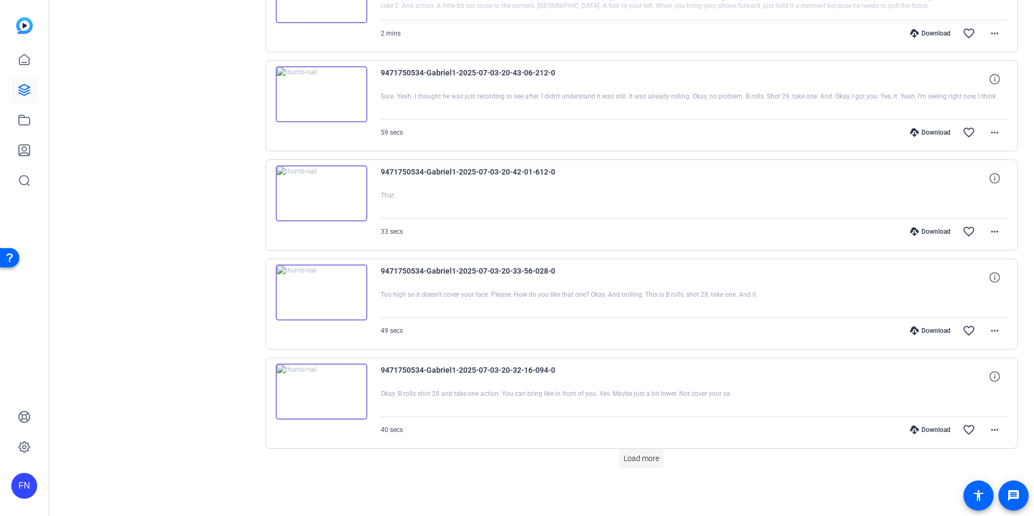
click at [646, 455] on span "Load more" at bounding box center [642, 458] width 36 height 11
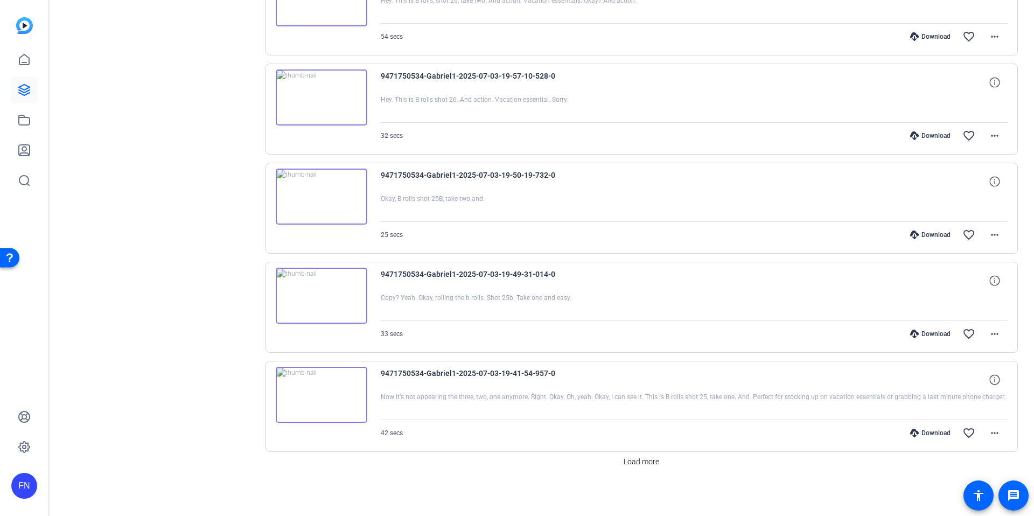
scroll to position [1762, 0]
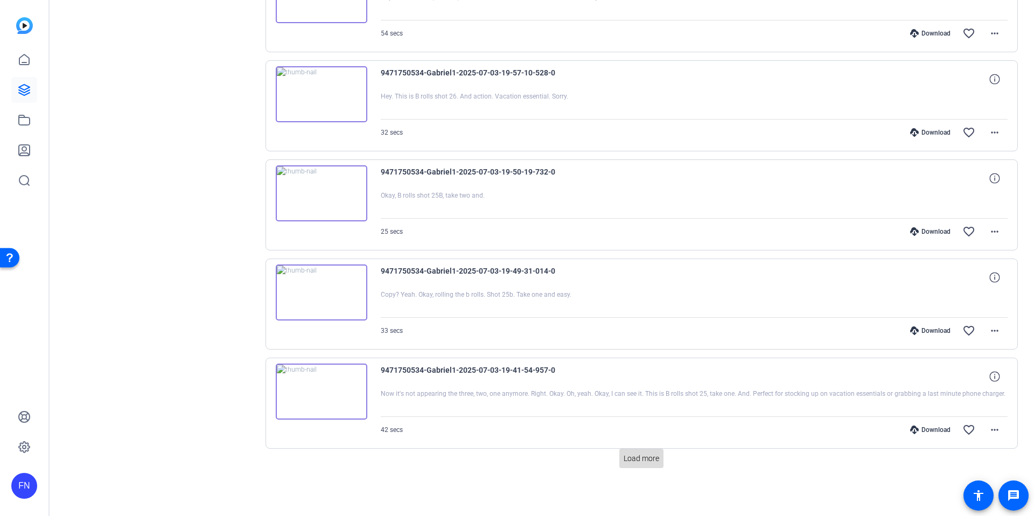
click at [630, 458] on span "Load more" at bounding box center [642, 458] width 36 height 11
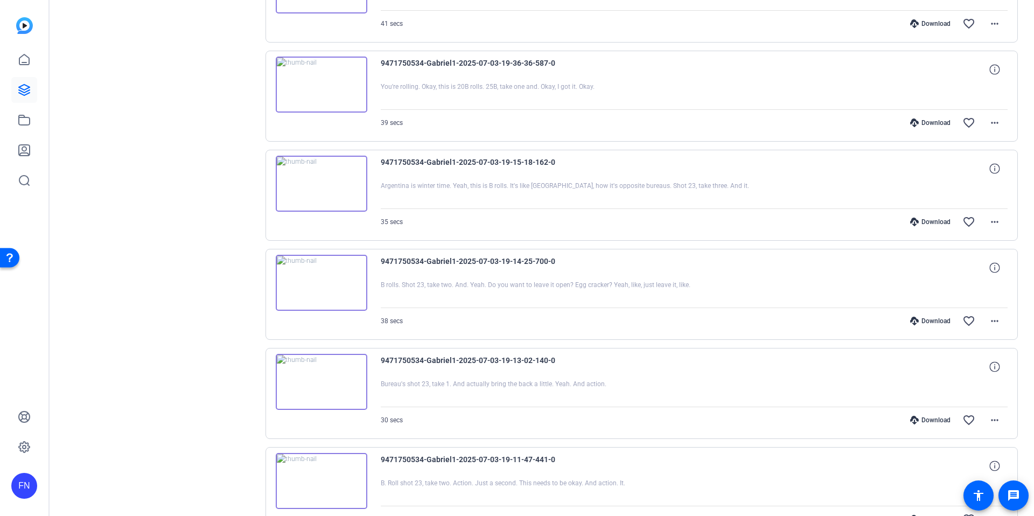
scroll to position [2753, 0]
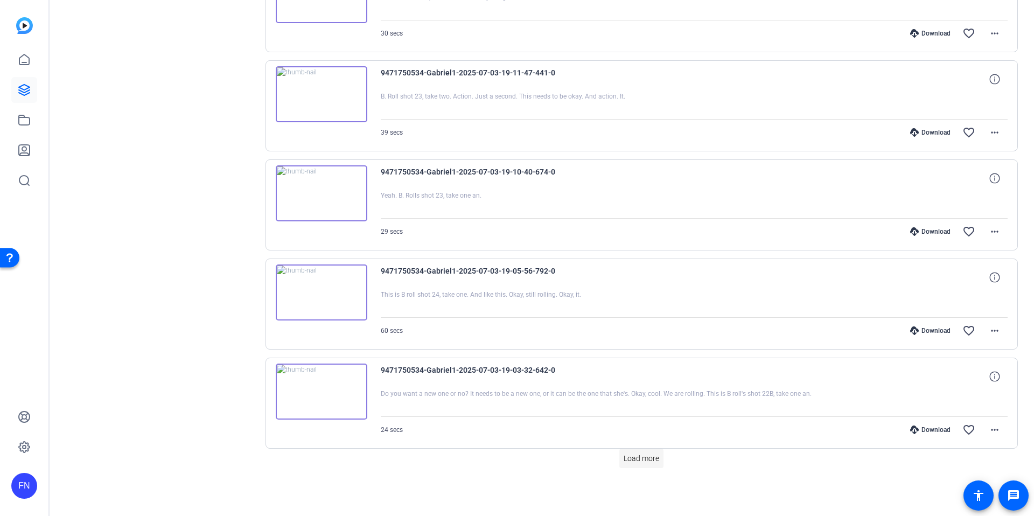
click at [633, 457] on span "Load more" at bounding box center [642, 458] width 36 height 11
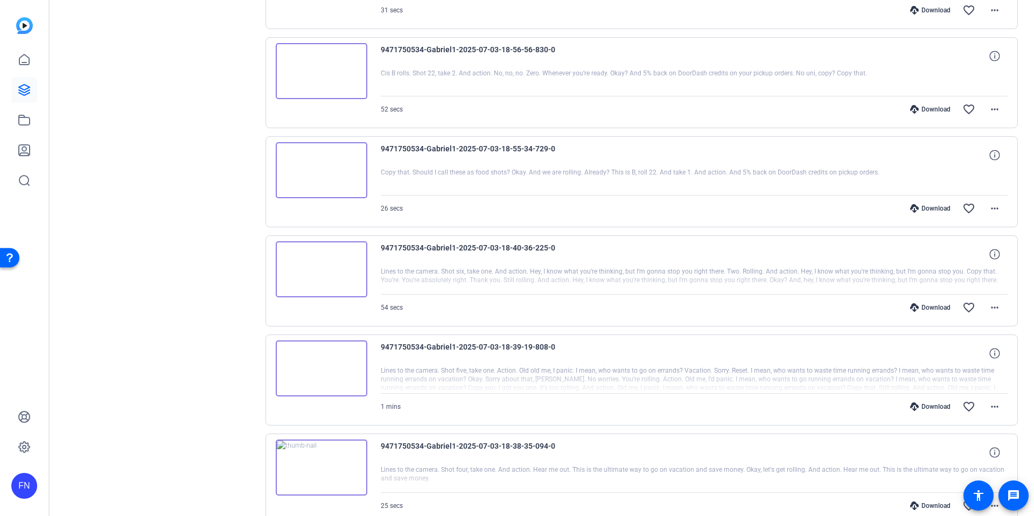
scroll to position [3744, 0]
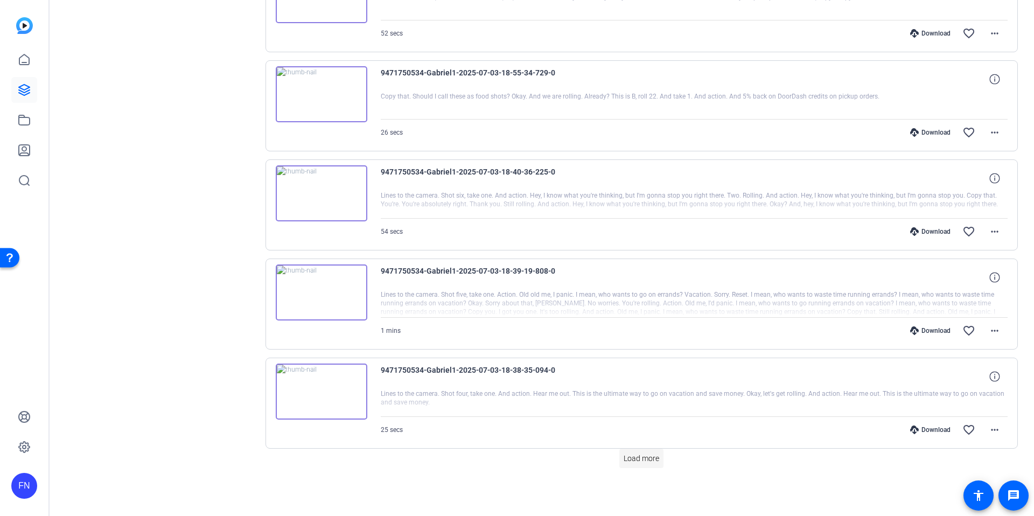
click at [626, 457] on span "Load more" at bounding box center [642, 458] width 36 height 11
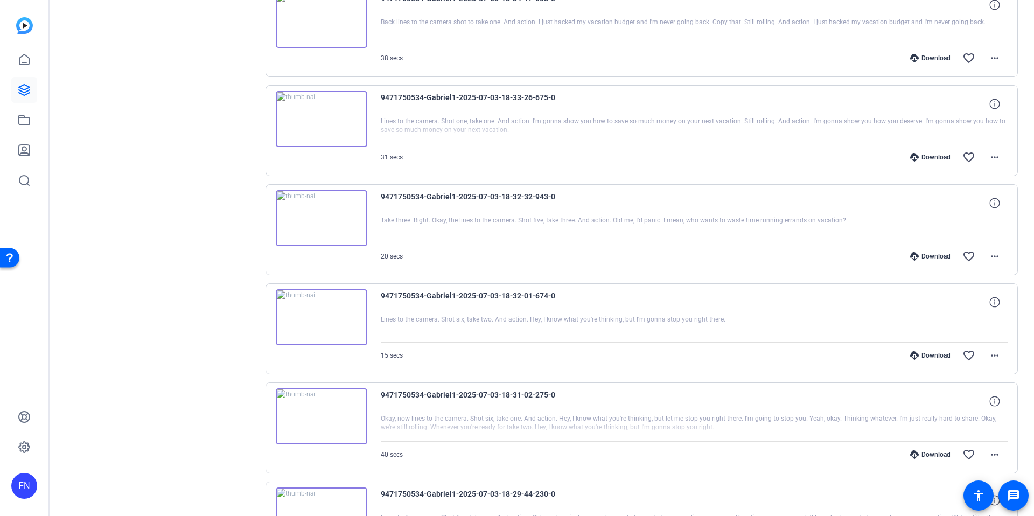
scroll to position [4513, 0]
click at [320, 214] on img at bounding box center [322, 217] width 92 height 56
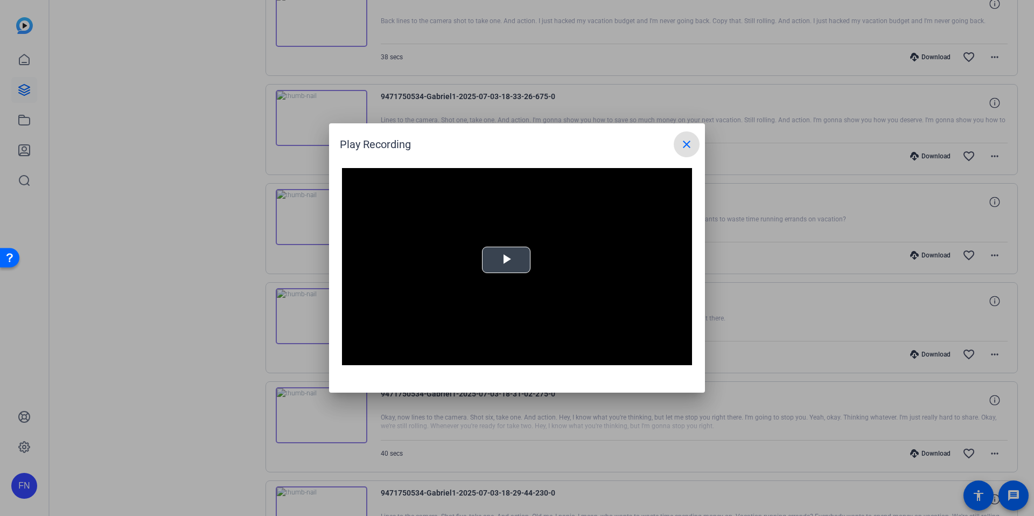
click at [506, 260] on span "Video Player" at bounding box center [506, 260] width 0 height 0
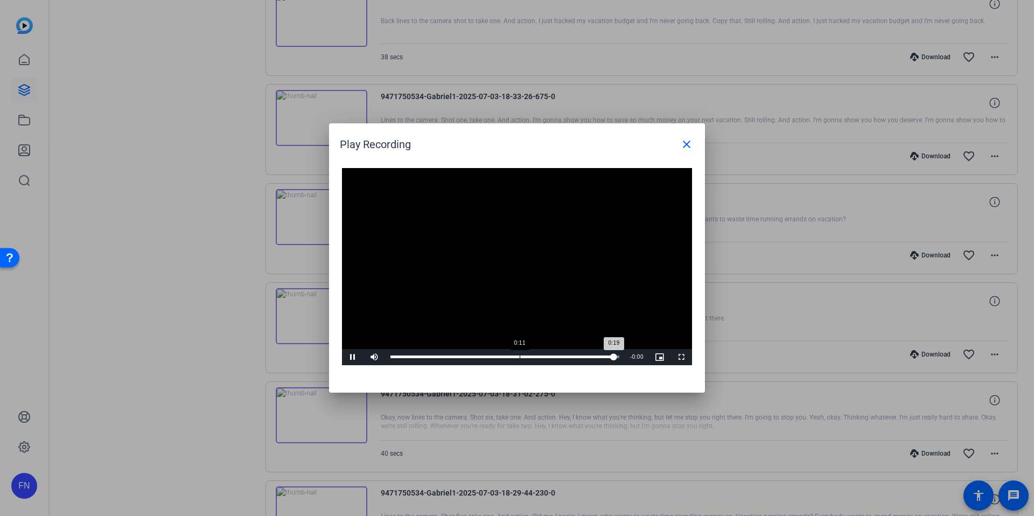
click at [520, 358] on div "Loaded : 100.00% 0:11 0:19" at bounding box center [505, 357] width 240 height 16
click at [762, 289] on div at bounding box center [517, 258] width 1034 height 516
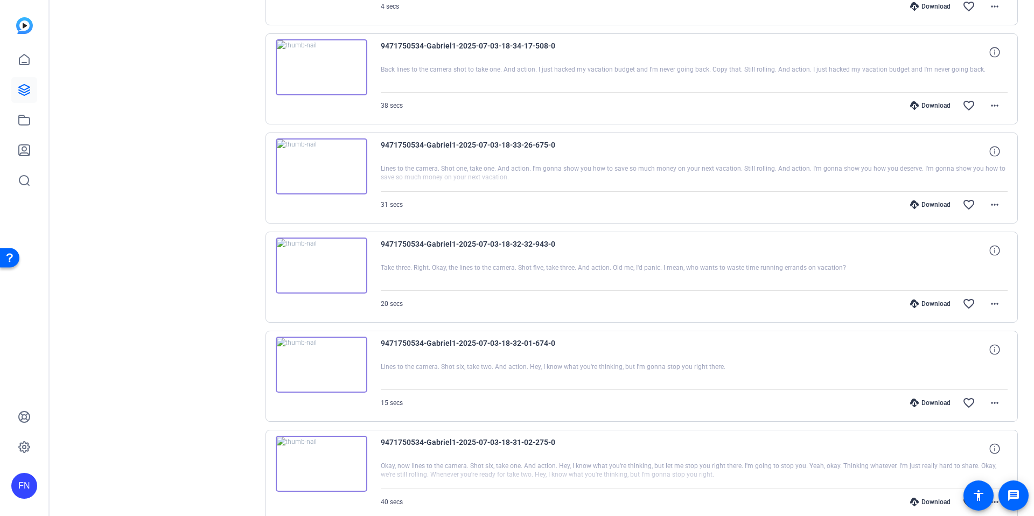
scroll to position [4461, 0]
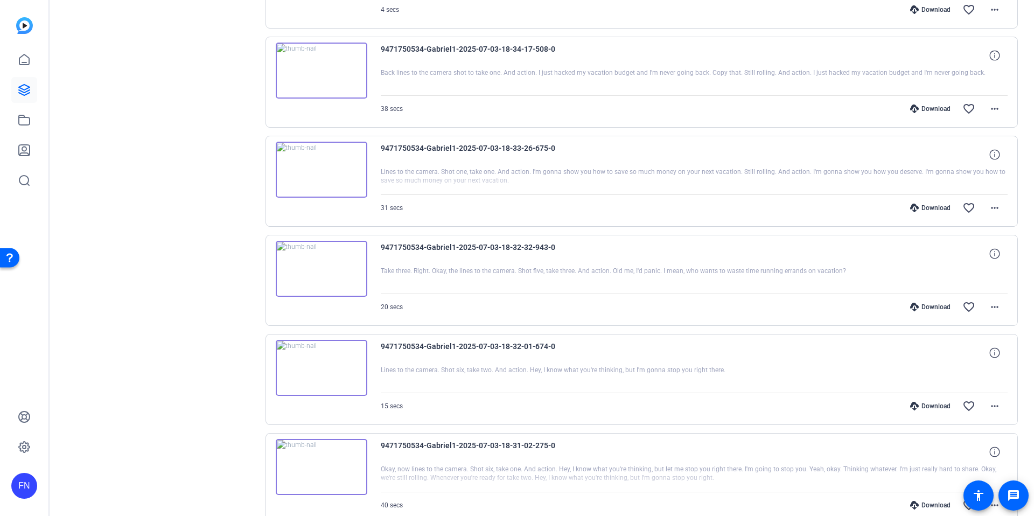
click at [327, 266] on img at bounding box center [322, 269] width 92 height 56
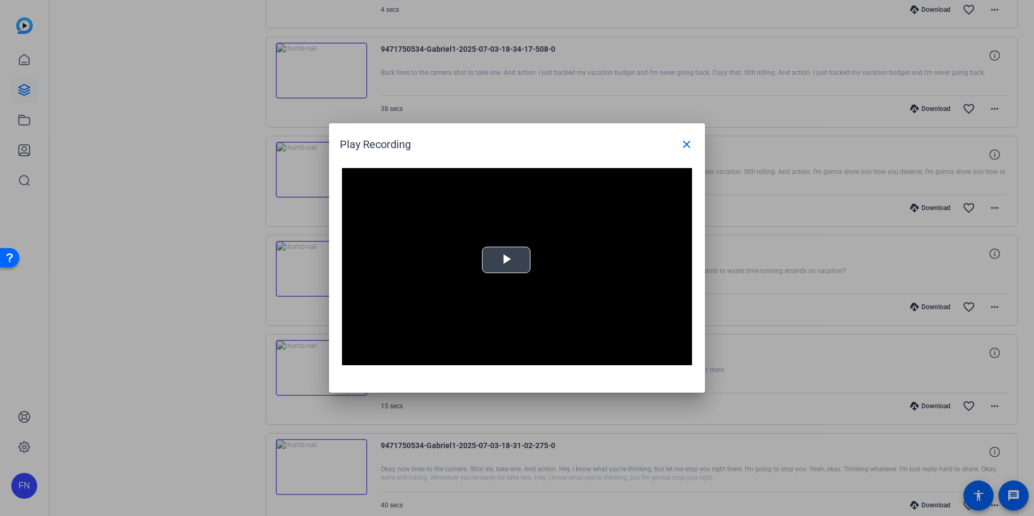
click at [491, 227] on video "Video Player" at bounding box center [517, 266] width 350 height 197
click at [728, 288] on div at bounding box center [517, 258] width 1034 height 516
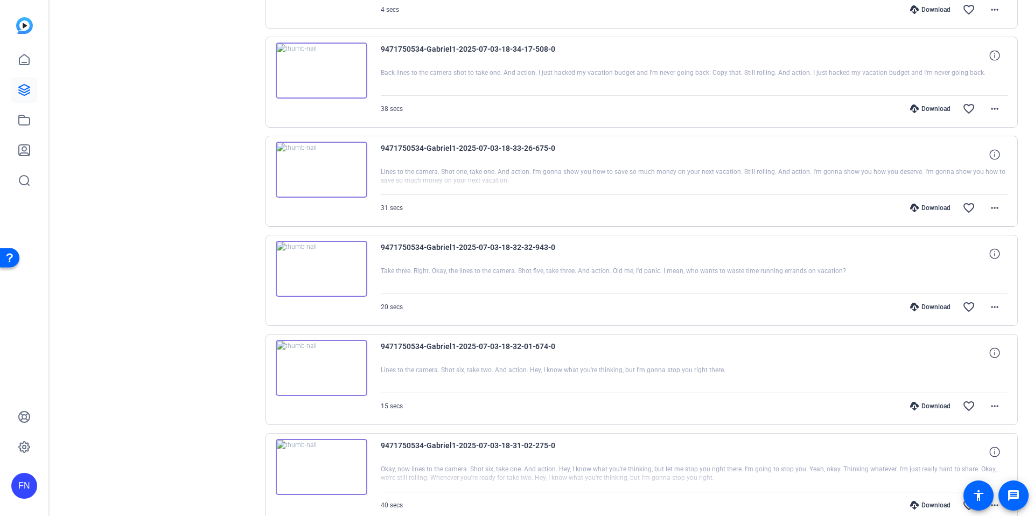
click at [318, 69] on img at bounding box center [322, 71] width 92 height 56
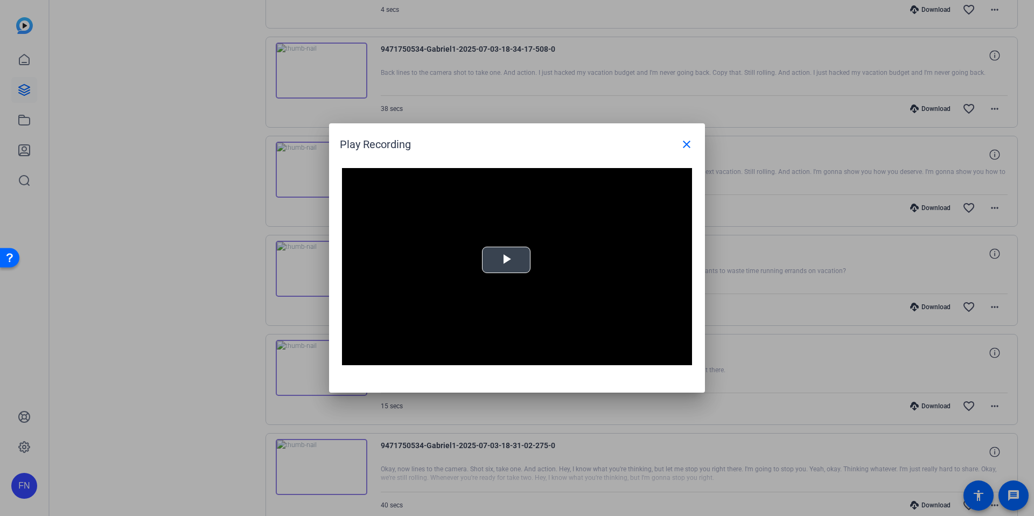
click at [485, 244] on video "Video Player" at bounding box center [517, 266] width 350 height 197
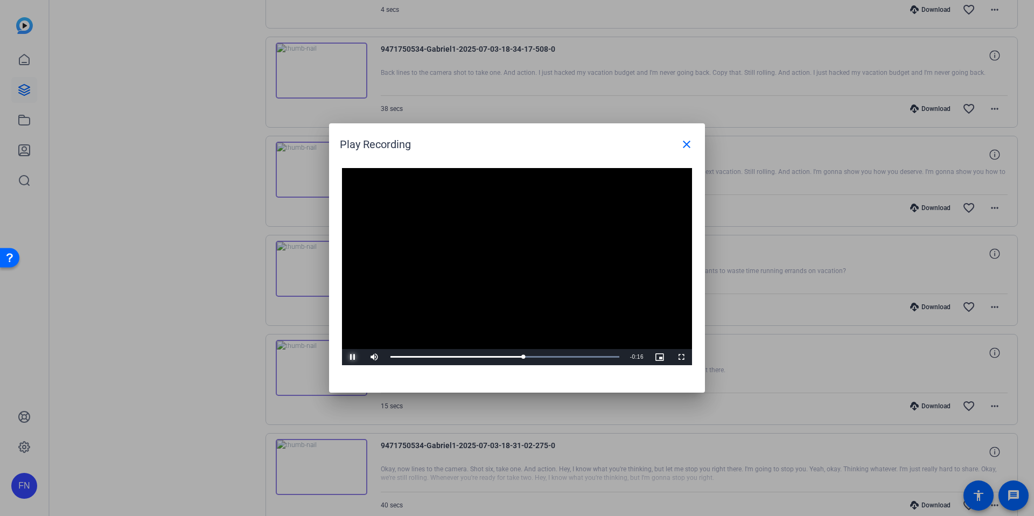
click at [354, 357] on span "Video Player" at bounding box center [353, 357] width 22 height 0
click at [841, 369] on div at bounding box center [517, 258] width 1034 height 516
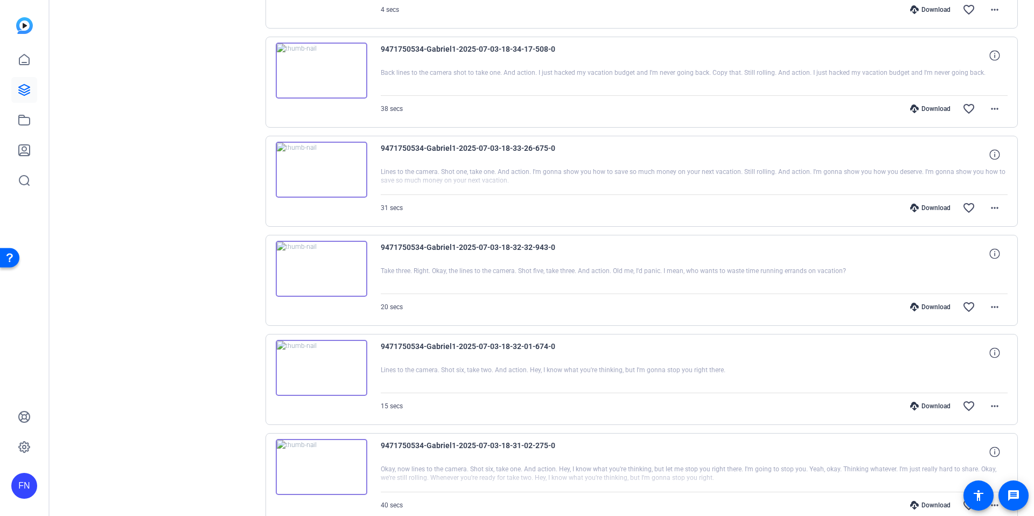
scroll to position [4735, 0]
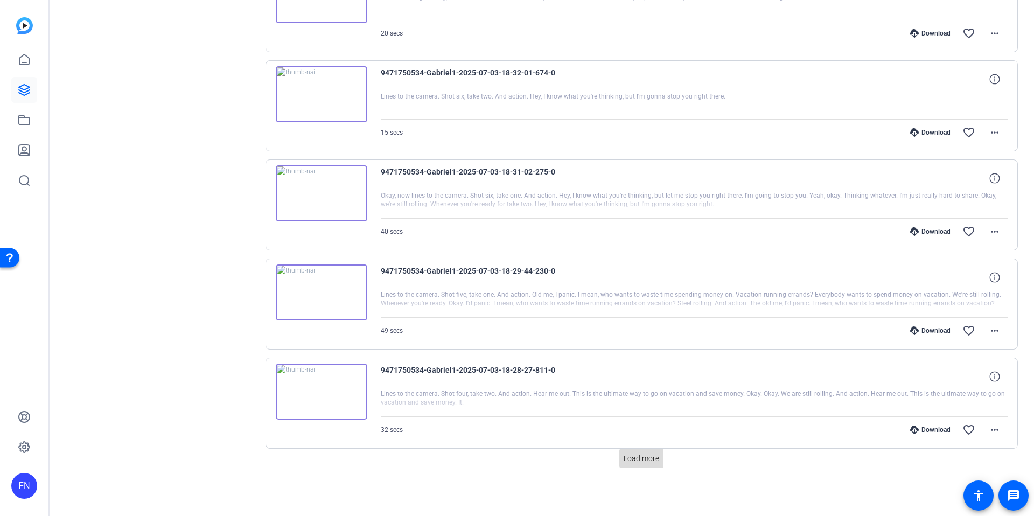
click at [631, 459] on span "Load more" at bounding box center [642, 458] width 36 height 11
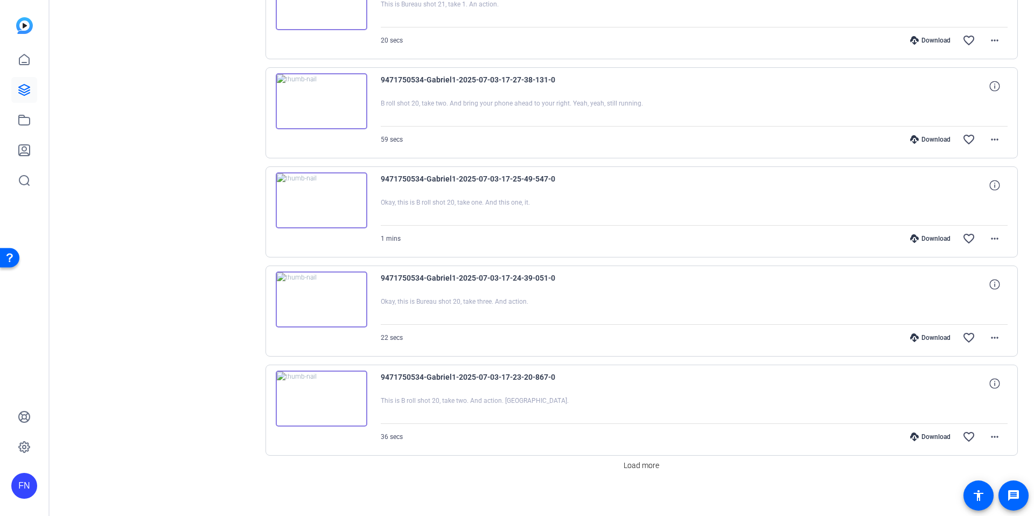
scroll to position [5726, 0]
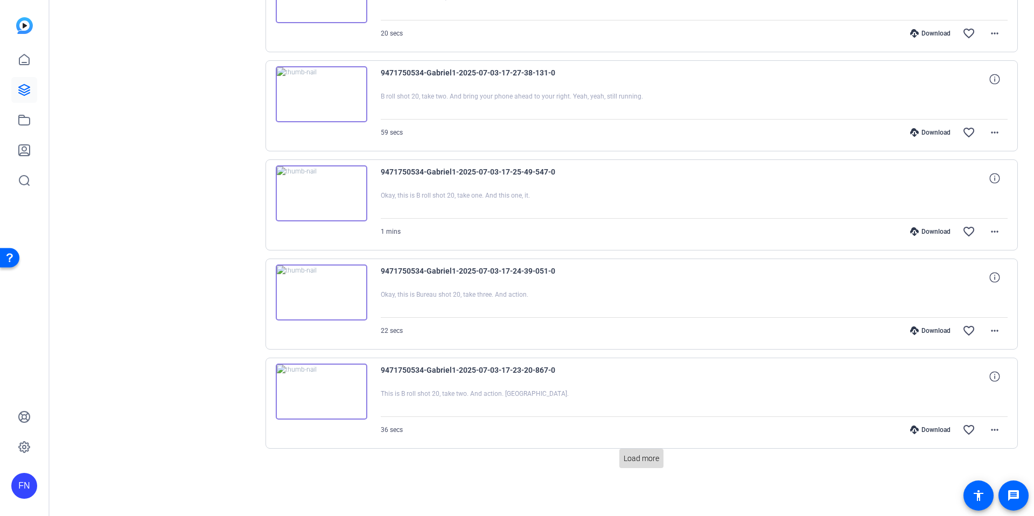
click at [644, 466] on span at bounding box center [641, 458] width 44 height 26
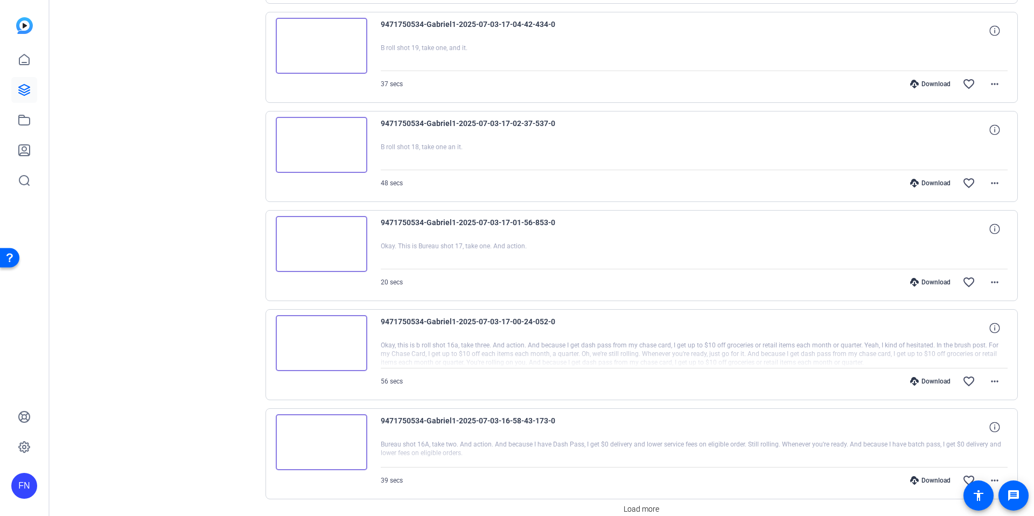
scroll to position [6717, 0]
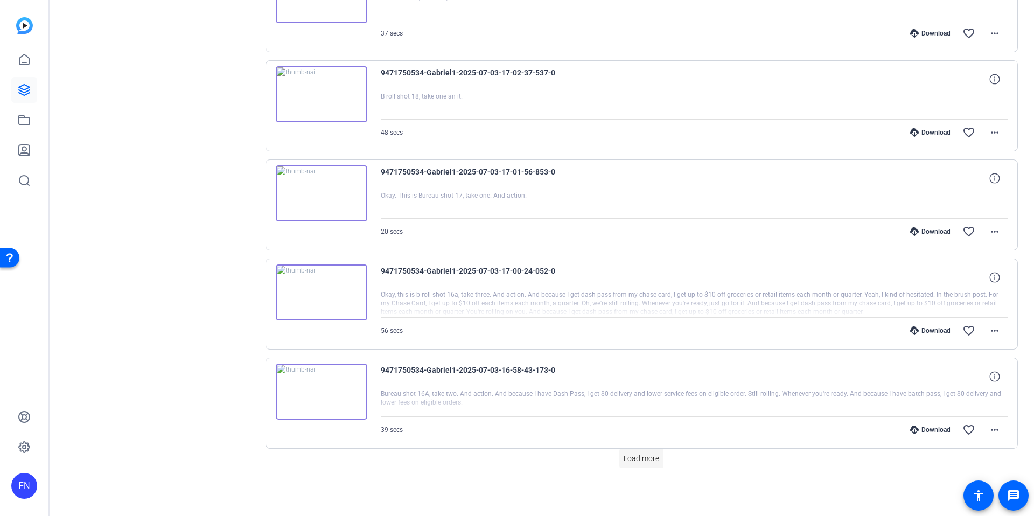
click at [644, 457] on span "Load more" at bounding box center [642, 458] width 36 height 11
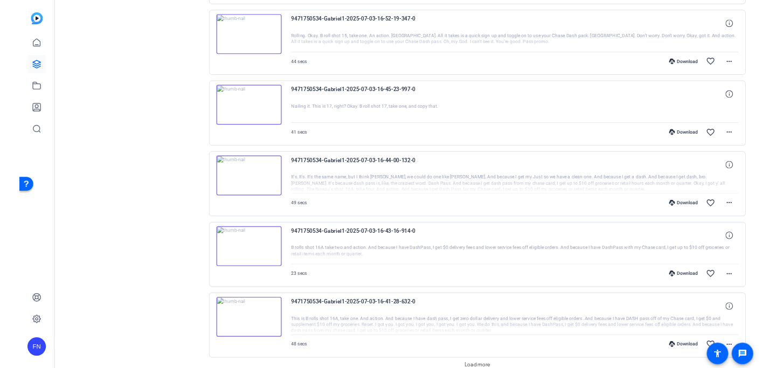
scroll to position [7656, 0]
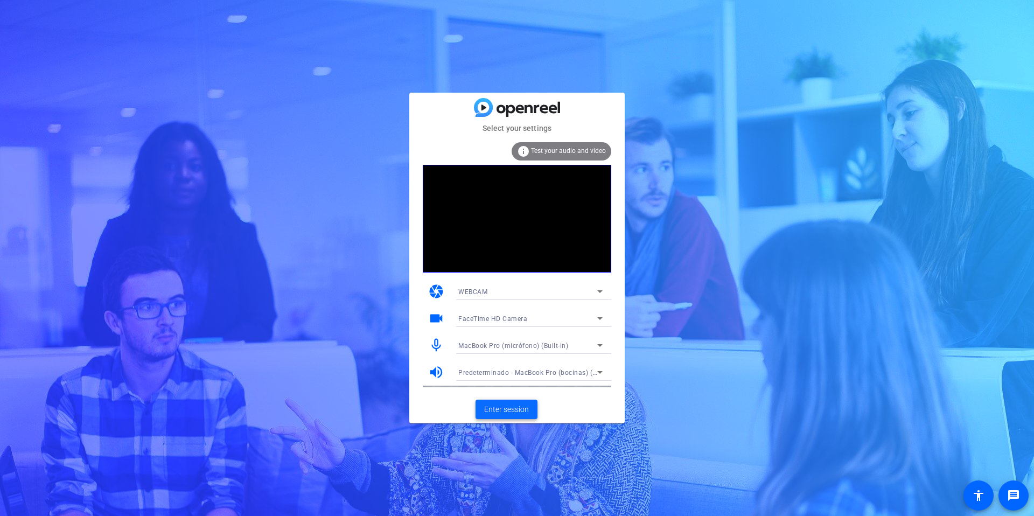
click at [499, 408] on span "Enter session" at bounding box center [506, 409] width 45 height 11
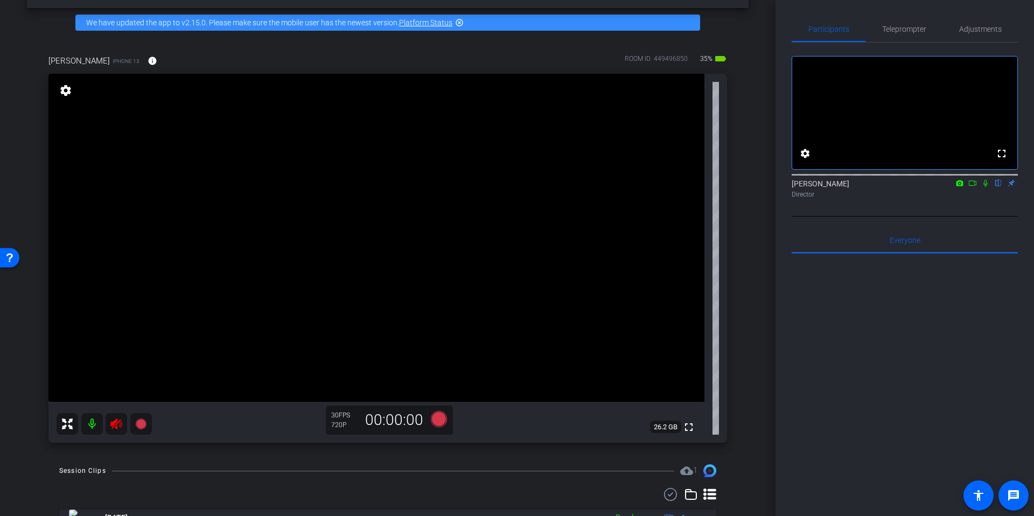
scroll to position [87, 0]
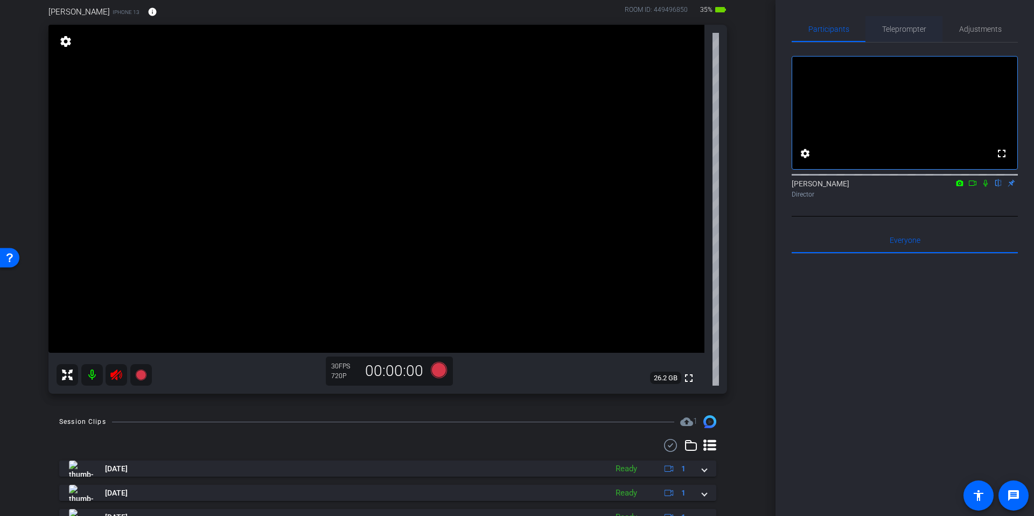
click at [910, 31] on span "Teleprompter" at bounding box center [904, 29] width 44 height 8
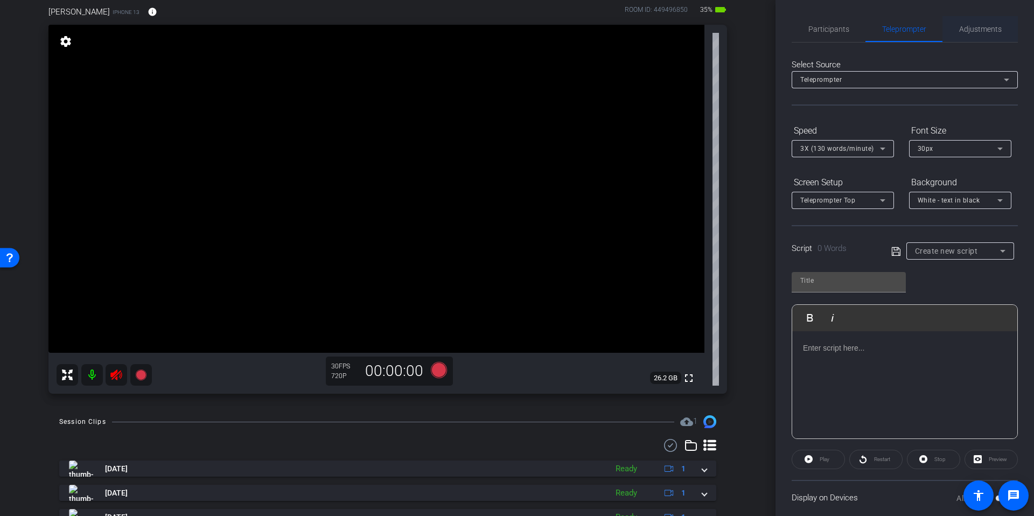
click at [969, 30] on span "Adjustments" at bounding box center [980, 29] width 43 height 8
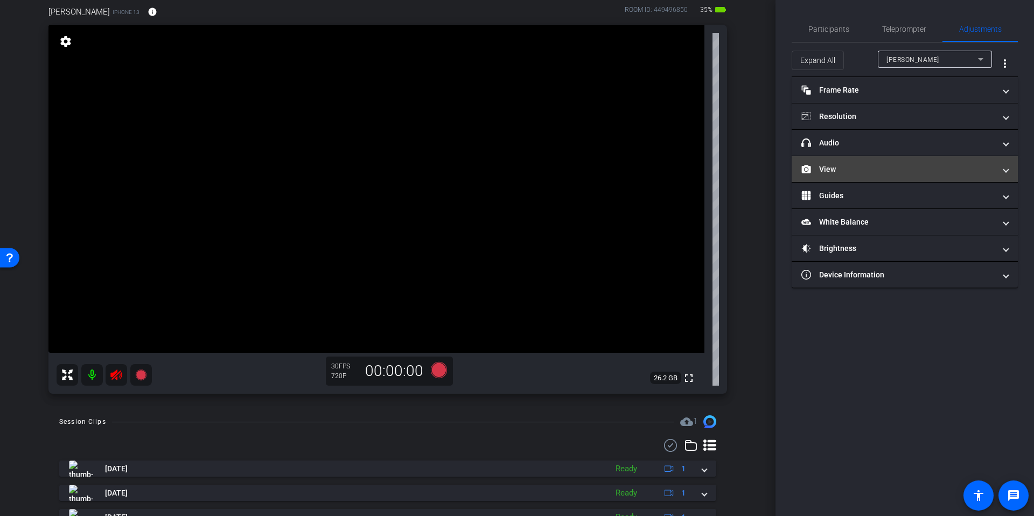
click at [903, 170] on mat-panel-title "View" at bounding box center [898, 169] width 194 height 11
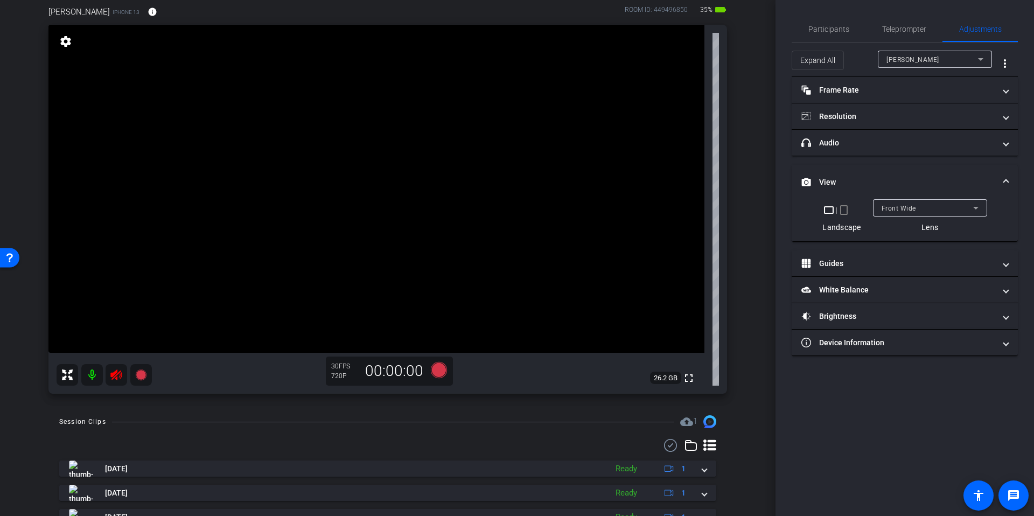
click at [847, 213] on mat-icon "crop_portrait" at bounding box center [843, 210] width 13 height 13
click at [844, 208] on mat-icon "crop_portrait" at bounding box center [849, 210] width 13 height 13
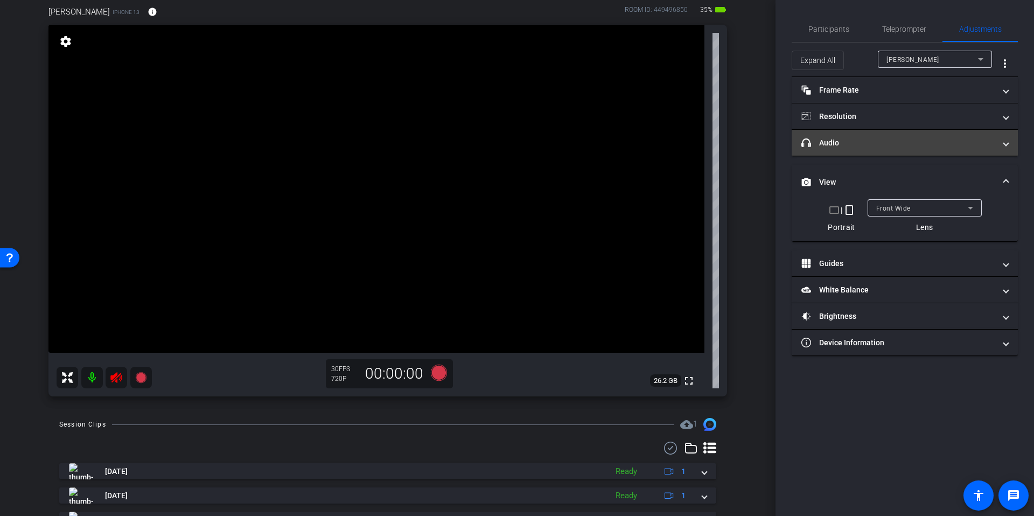
click at [823, 147] on mat-panel-title "headphone icon Audio" at bounding box center [898, 142] width 194 height 11
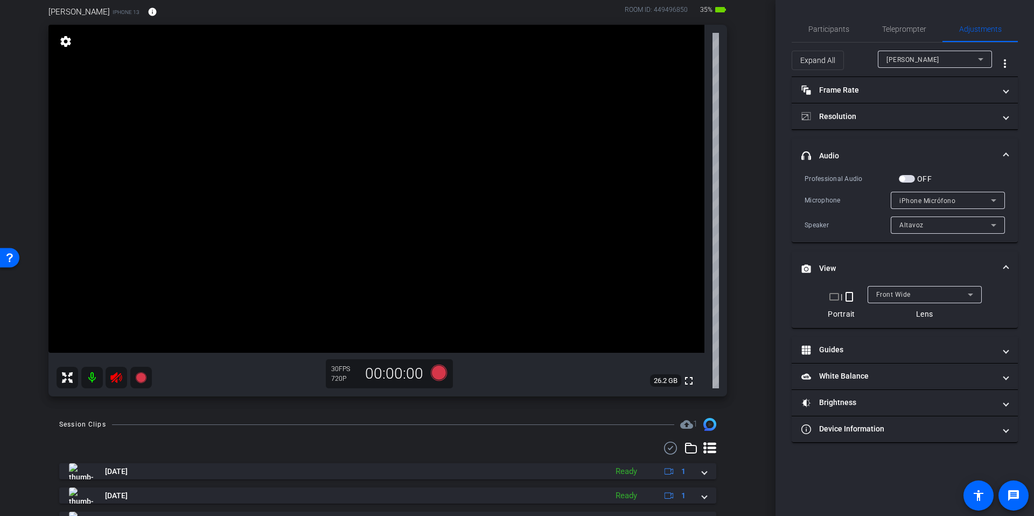
click at [111, 377] on icon at bounding box center [115, 377] width 11 height 11
click at [118, 381] on icon at bounding box center [116, 377] width 13 height 13
click at [825, 30] on span "Participants" at bounding box center [828, 29] width 41 height 8
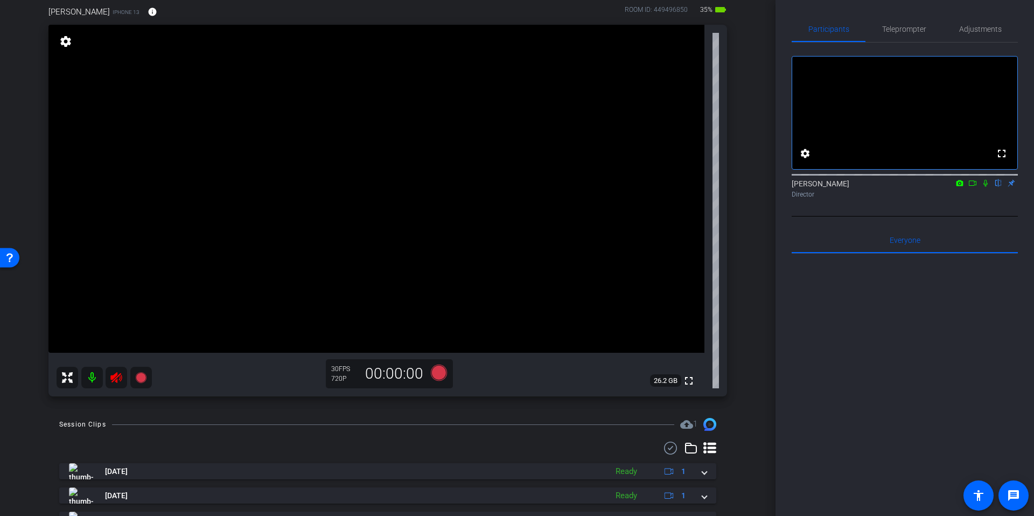
click at [986, 187] on icon at bounding box center [985, 183] width 9 height 8
click at [93, 377] on mat-icon at bounding box center [92, 378] width 22 height 22
click at [955, 26] on div "Adjustments" at bounding box center [979, 29] width 75 height 26
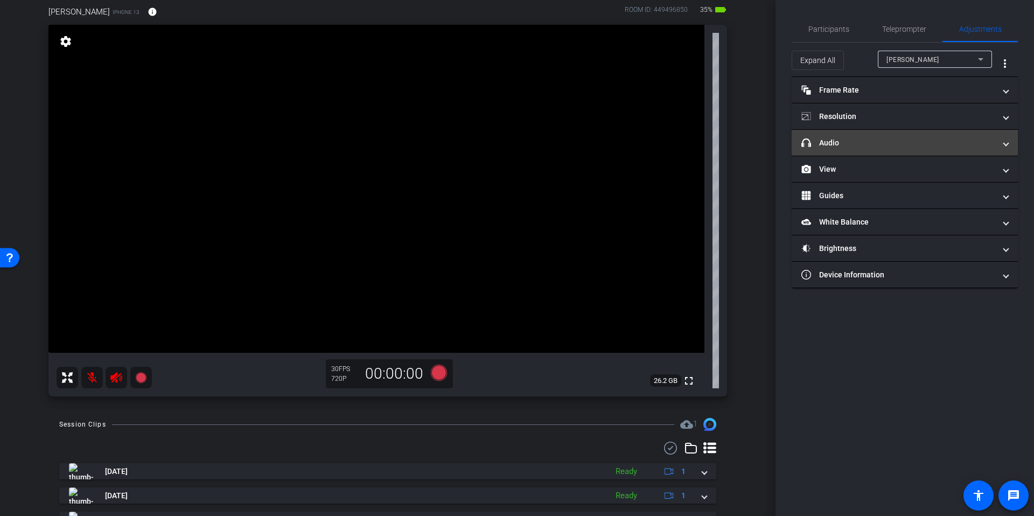
click at [894, 139] on mat-panel-title "headphone icon Audio" at bounding box center [898, 142] width 194 height 11
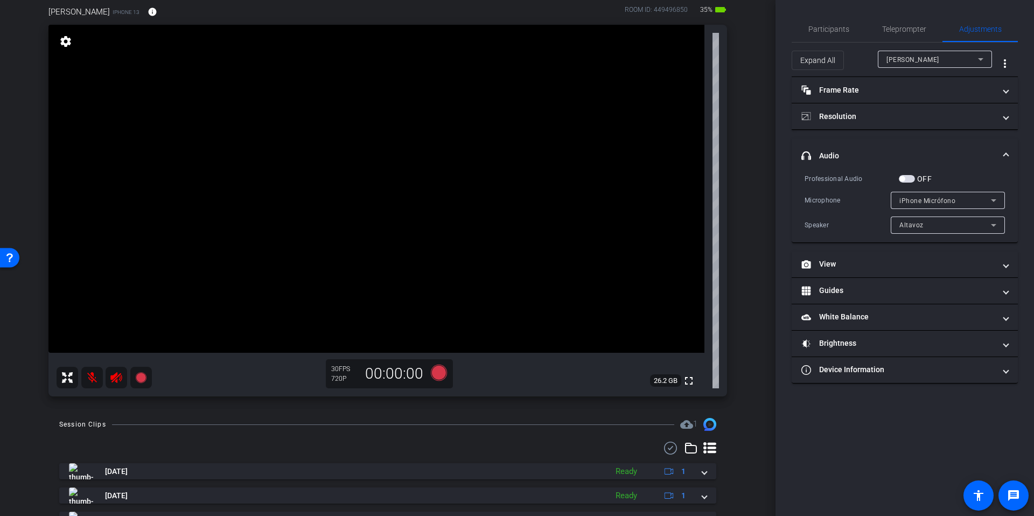
click at [903, 179] on span "button" at bounding box center [901, 178] width 5 height 5
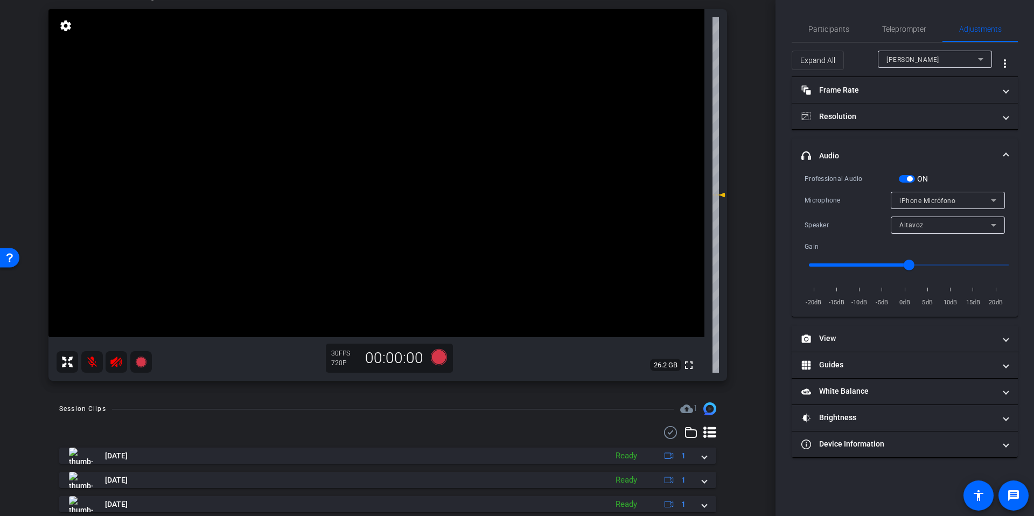
scroll to position [108, 0]
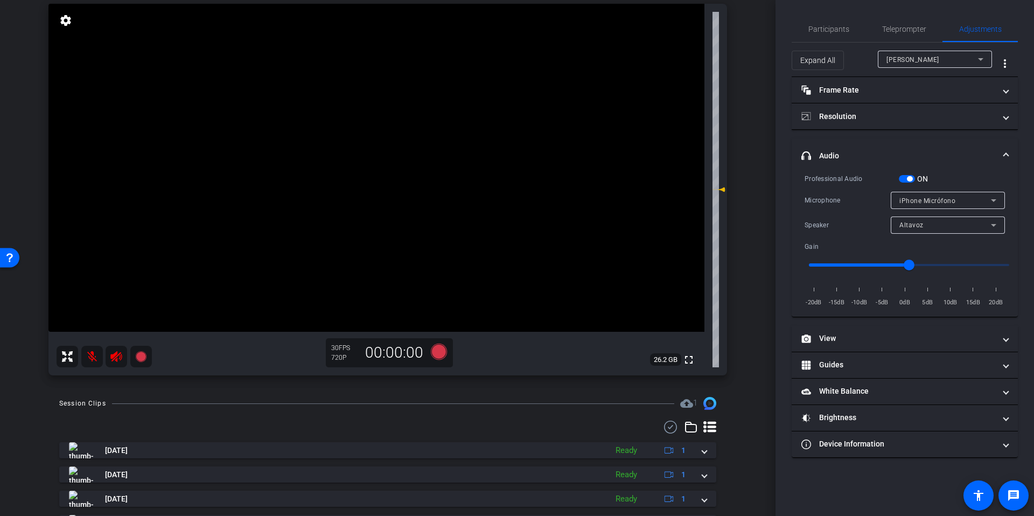
click at [979, 202] on div "iPhone Micrófono" at bounding box center [945, 200] width 92 height 13
click at [970, 236] on mat-option "Wireless PRO RX" at bounding box center [948, 239] width 114 height 17
click at [87, 361] on mat-icon at bounding box center [92, 357] width 22 height 22
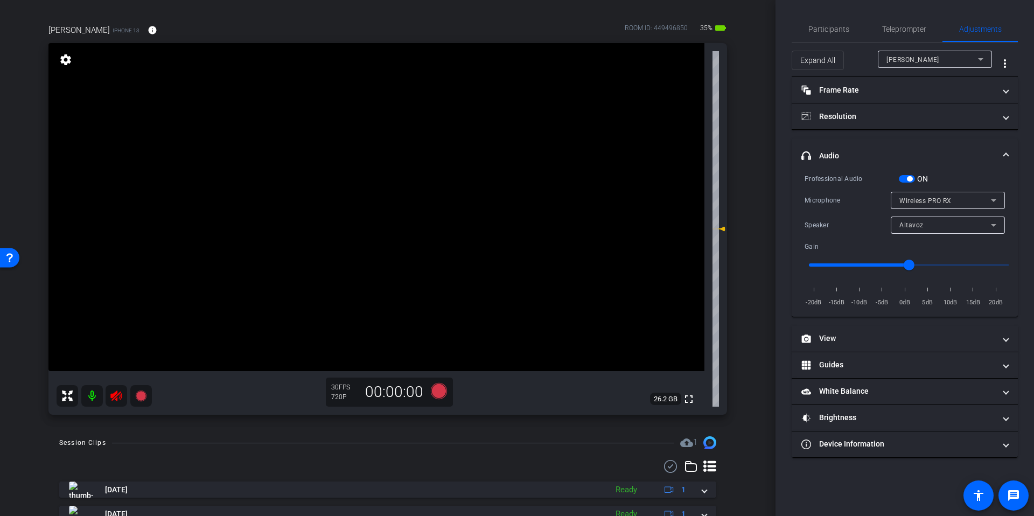
scroll to position [82, 0]
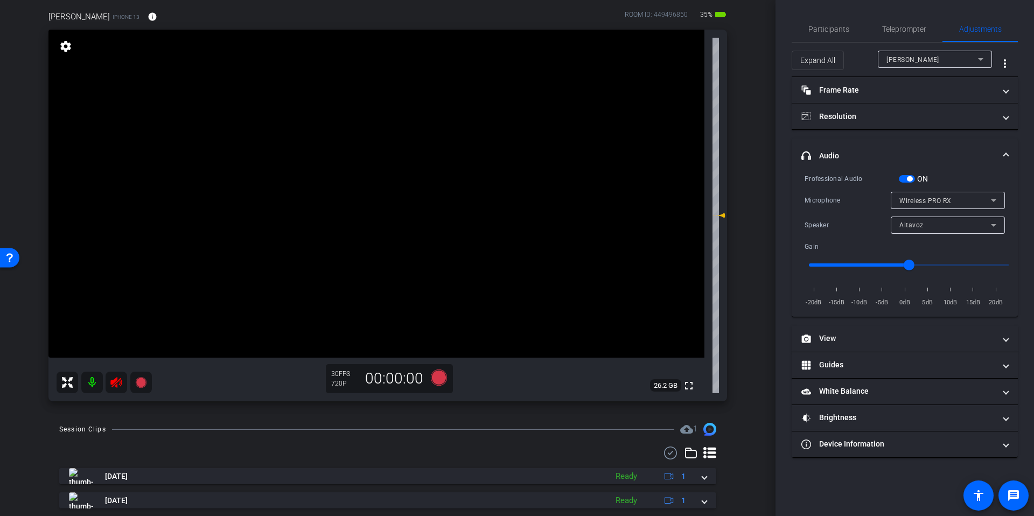
click at [880, 266] on input "range" at bounding box center [909, 265] width 223 height 24
click at [858, 266] on input "range" at bounding box center [909, 265] width 223 height 24
click at [893, 268] on input "range" at bounding box center [909, 265] width 223 height 24
click at [913, 269] on input "range" at bounding box center [909, 265] width 223 height 24
type input "1"
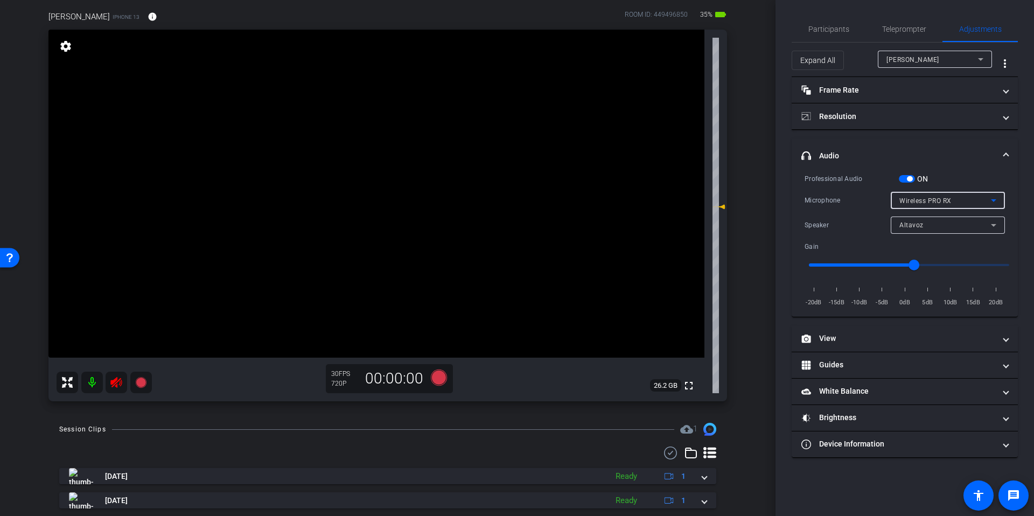
click at [939, 194] on div "Wireless PRO RX" at bounding box center [945, 200] width 92 height 13
click at [935, 221] on span "iPhone Micrófono" at bounding box center [927, 221] width 57 height 13
click at [939, 206] on div "iPhone Micrófono" at bounding box center [945, 200] width 92 height 13
click at [933, 236] on span "Wireless PRO RX" at bounding box center [926, 239] width 55 height 13
click at [90, 385] on mat-icon at bounding box center [92, 383] width 22 height 22
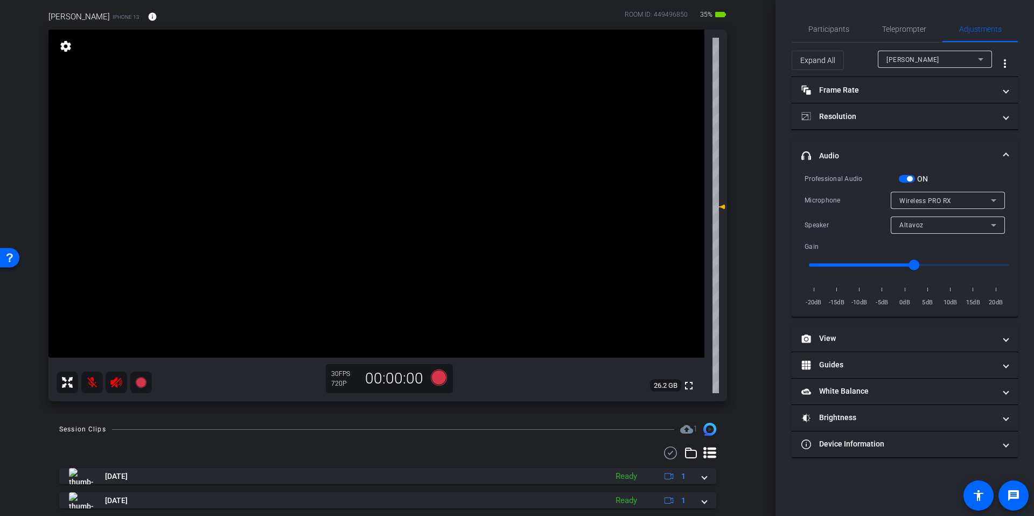
scroll to position [0, 0]
